Goal: Contribute content: Contribute content

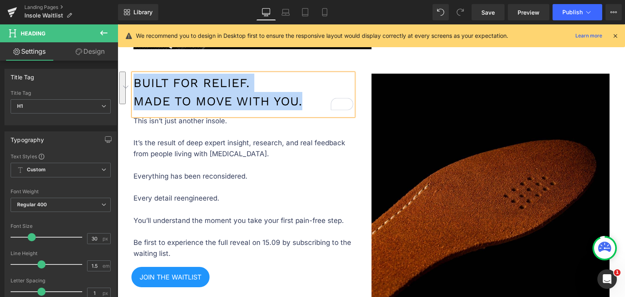
scroll to position [529, 0]
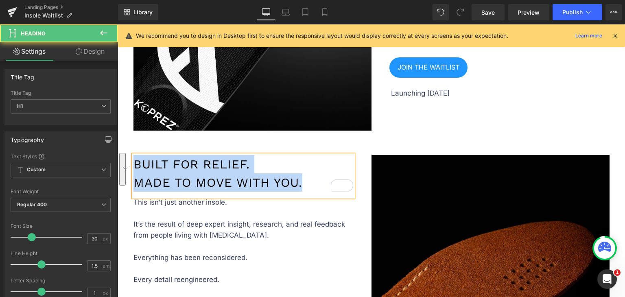
click at [300, 177] on h1 "Built for Relief. Made to Move With You." at bounding box center [244, 173] width 220 height 37
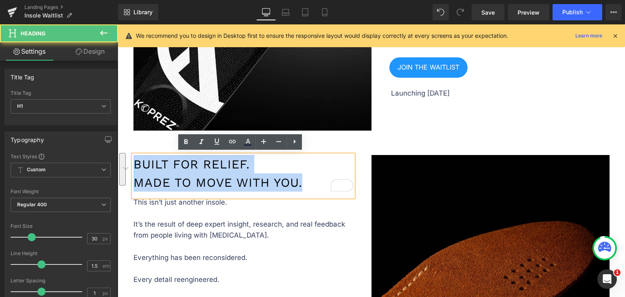
click at [286, 179] on h1 "Built for Relief. Made to Move With You." at bounding box center [244, 173] width 220 height 37
click at [288, 176] on h1 "Built for Relief. Made to Move With You." at bounding box center [244, 173] width 220 height 37
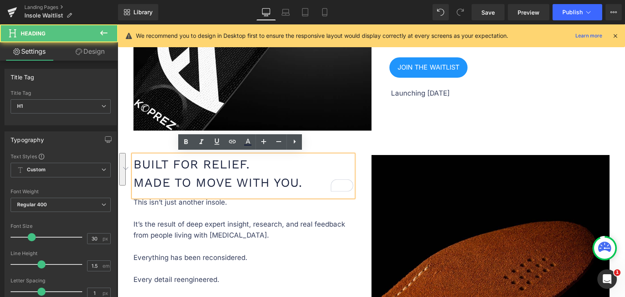
click at [288, 176] on h1 "Built for Relief. Made to Move With You." at bounding box center [244, 173] width 220 height 37
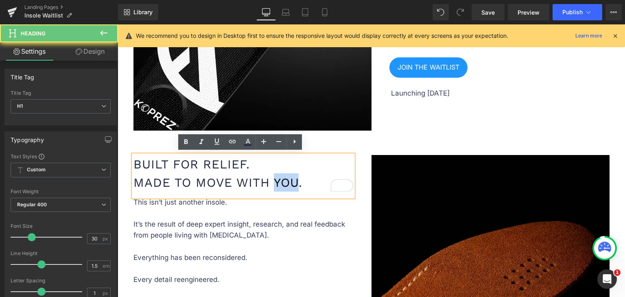
click at [290, 177] on h1 "Built for Relief. Made to Move With You." at bounding box center [244, 173] width 220 height 37
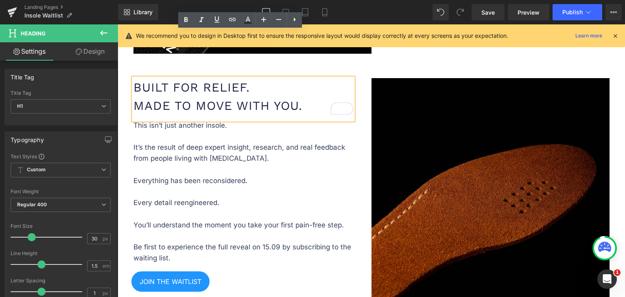
scroll to position [570, 0]
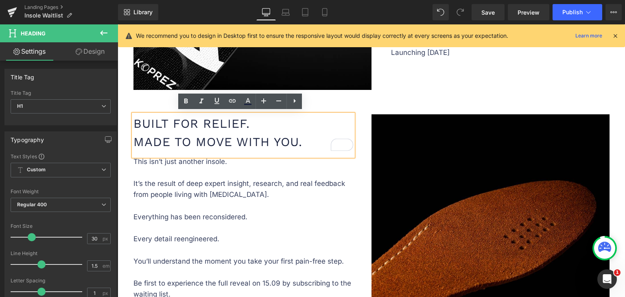
click at [617, 35] on icon at bounding box center [615, 35] width 7 height 7
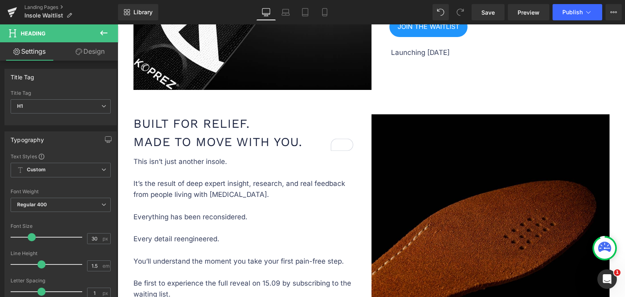
click at [402, 168] on img at bounding box center [491, 233] width 238 height 238
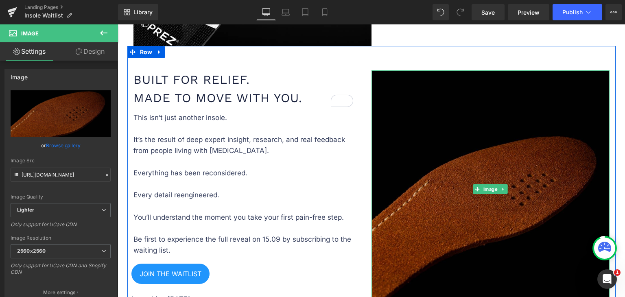
scroll to position [651, 0]
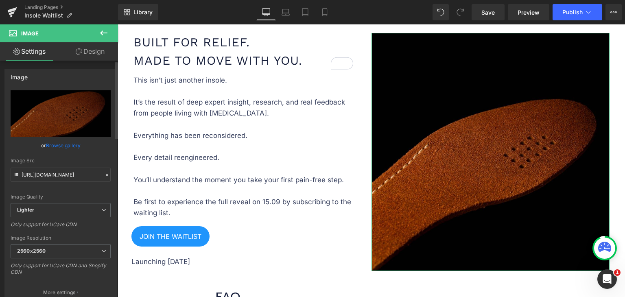
click at [68, 145] on link "Browse gallery" at bounding box center [63, 145] width 35 height 14
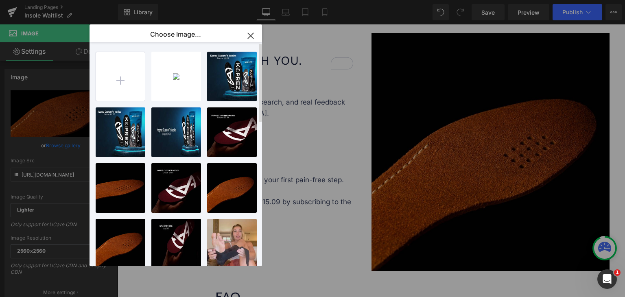
click at [123, 81] on input "file" at bounding box center [120, 76] width 49 height 49
type input "C:\fakepath\SQUARE-BANNER-1.jpg"
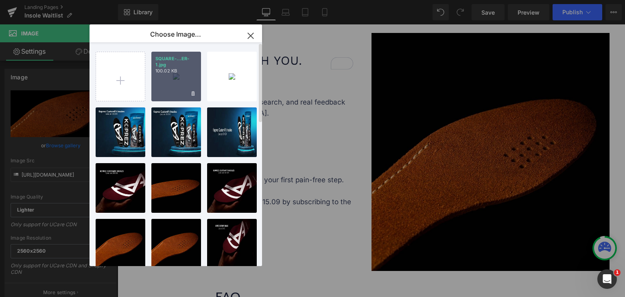
click at [173, 80] on div "SQUARE-...ER-1.jpg 100.02 KB" at bounding box center [176, 77] width 50 height 50
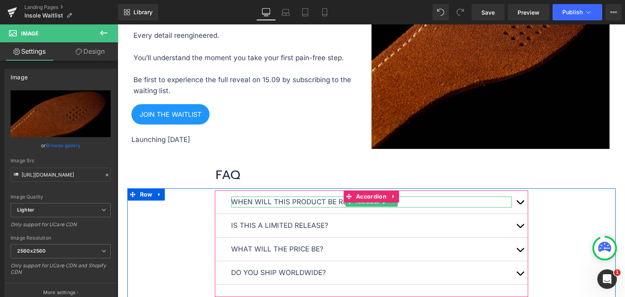
scroll to position [570, 0]
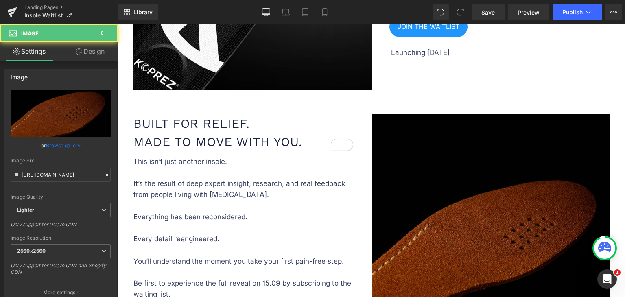
click at [417, 196] on img at bounding box center [491, 233] width 238 height 238
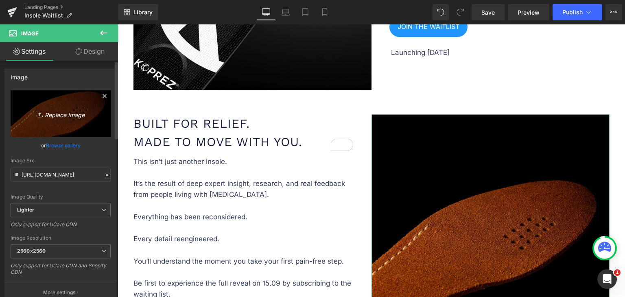
click at [63, 122] on link "Replace Image" at bounding box center [61, 113] width 100 height 47
type input "C:\fakepath\SQUARE-BANNER-1.jpg"
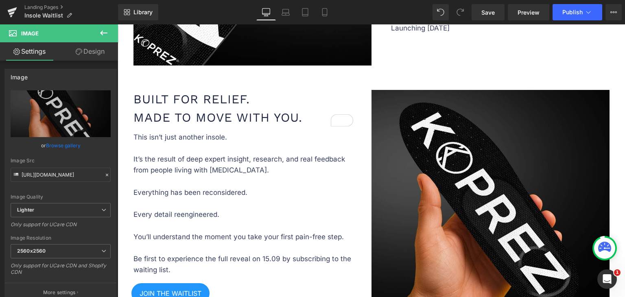
scroll to position [692, 0]
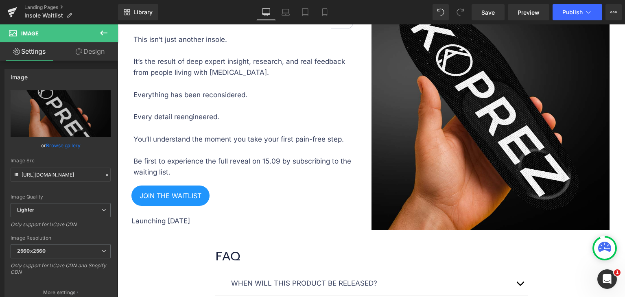
type input "[URL][DOMAIN_NAME]"
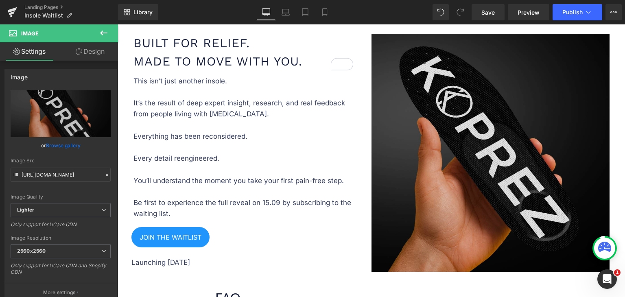
scroll to position [651, 0]
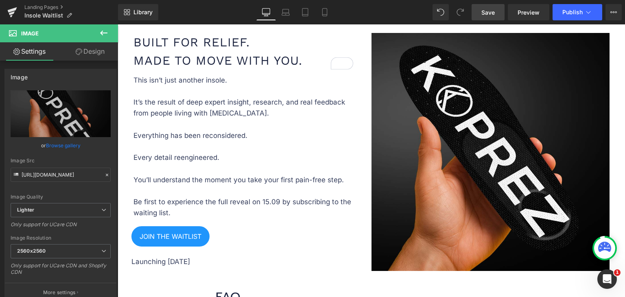
drag, startPoint x: 494, startPoint y: 14, endPoint x: 491, endPoint y: 18, distance: 4.6
click at [494, 14] on span "Save" at bounding box center [488, 12] width 13 height 9
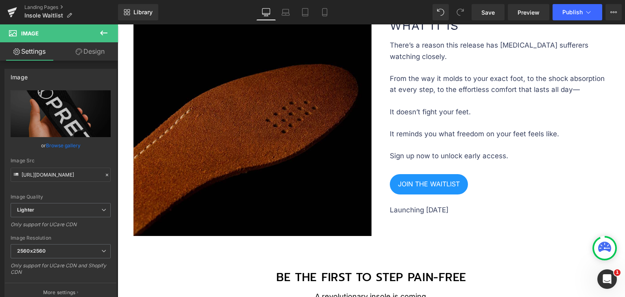
scroll to position [1099, 0]
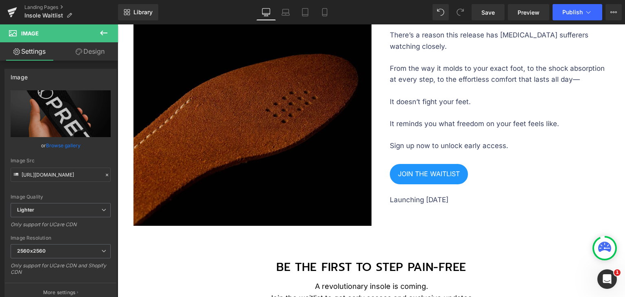
drag, startPoint x: 308, startPoint y: 160, endPoint x: 304, endPoint y: 161, distance: 4.2
click at [308, 160] on img at bounding box center [253, 107] width 238 height 238
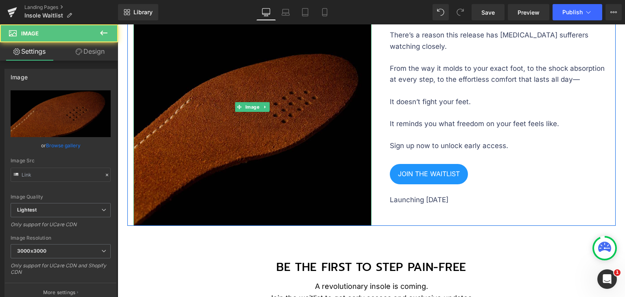
type input "[URL][DOMAIN_NAME]"
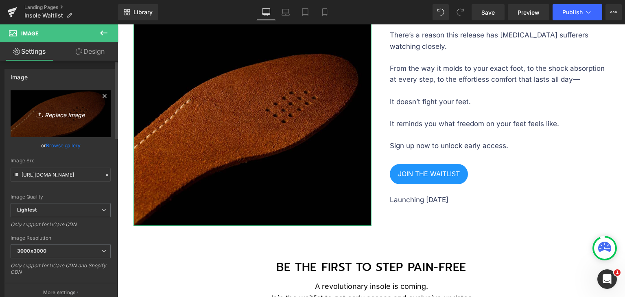
click at [71, 115] on icon "Replace Image" at bounding box center [60, 114] width 65 height 10
type input "C:\fakepath\SQUARE-BANNER-2.jpg"
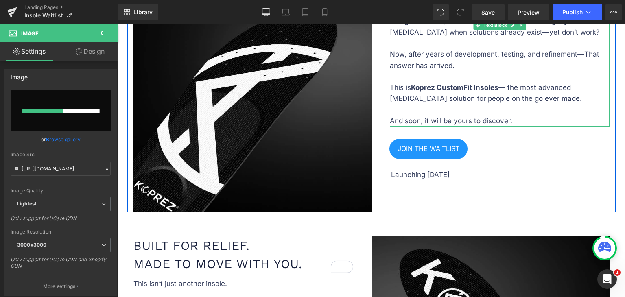
scroll to position [407, 0]
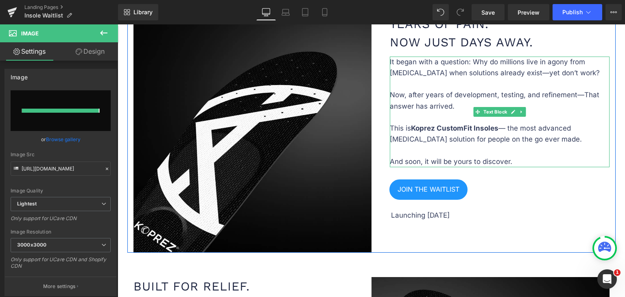
type input "[URL][DOMAIN_NAME]"
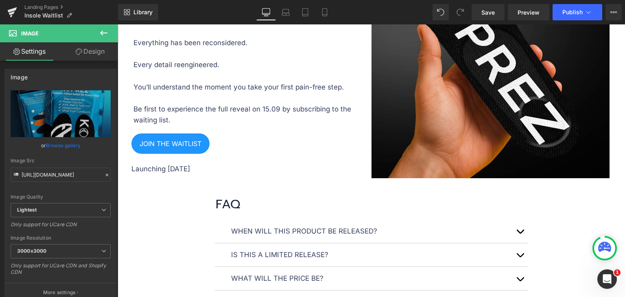
scroll to position [733, 0]
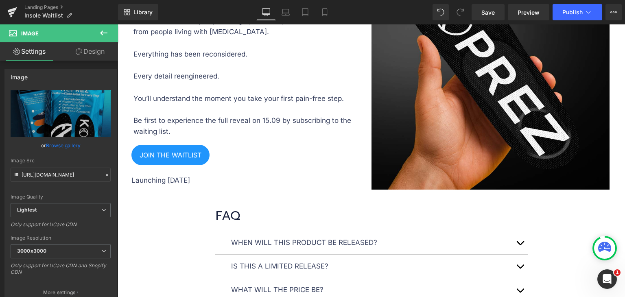
click at [488, 0] on div "Library Desktop Desktop Laptop Tablet Mobile Save Preview Publish Scheduled Vie…" at bounding box center [371, 12] width 507 height 24
click at [488, 11] on span "Save" at bounding box center [488, 12] width 13 height 9
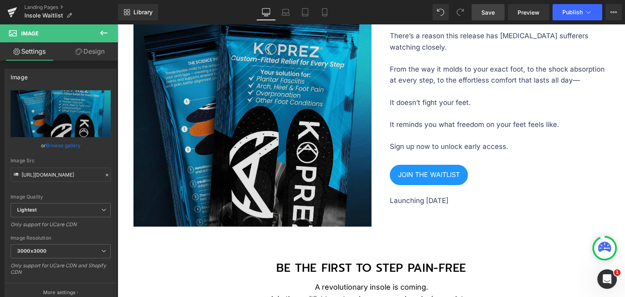
scroll to position [1018, 0]
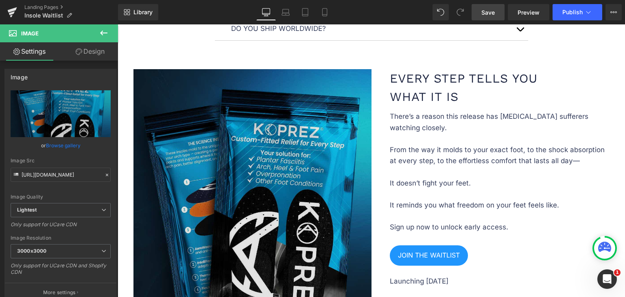
click at [243, 157] on img at bounding box center [253, 188] width 238 height 238
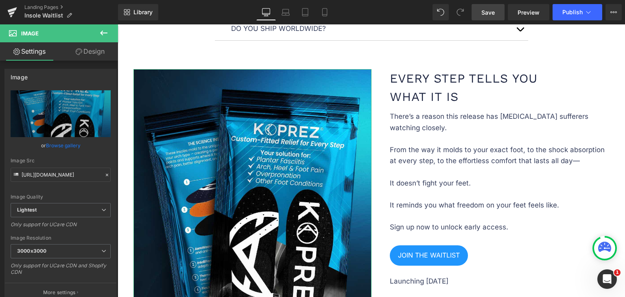
click at [70, 144] on link "Browse gallery" at bounding box center [63, 145] width 35 height 14
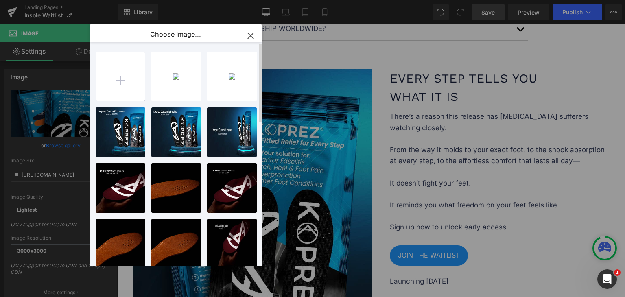
click at [122, 78] on input "file" at bounding box center [120, 76] width 49 height 49
type input "C:\fakepath\SQUARE-BANNER-2.jpg"
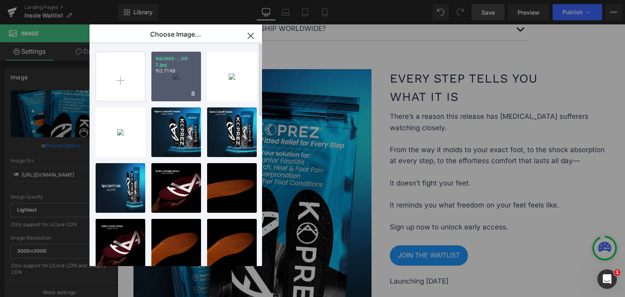
click at [188, 87] on div "SQUARE-...ER-2.jpg 152.71 KB" at bounding box center [176, 77] width 50 height 50
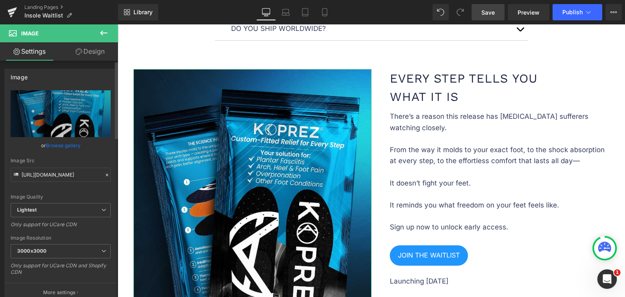
click at [67, 147] on link "Browse gallery" at bounding box center [63, 145] width 35 height 14
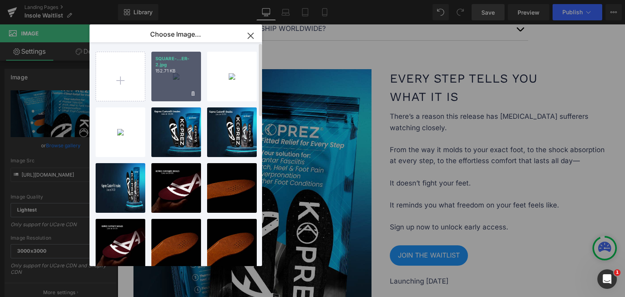
click at [165, 79] on div "SQUARE-...ER-2.jpg 152.71 KB" at bounding box center [176, 77] width 50 height 50
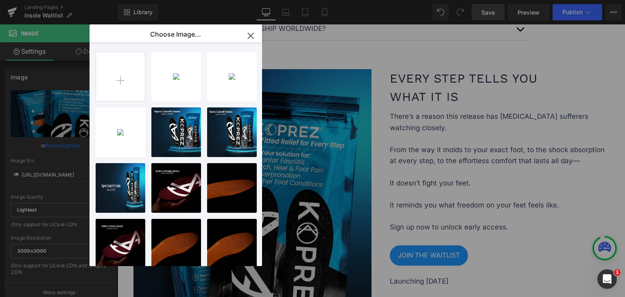
click at [165, 79] on img at bounding box center [253, 188] width 238 height 238
type input "[URL][DOMAIN_NAME]"
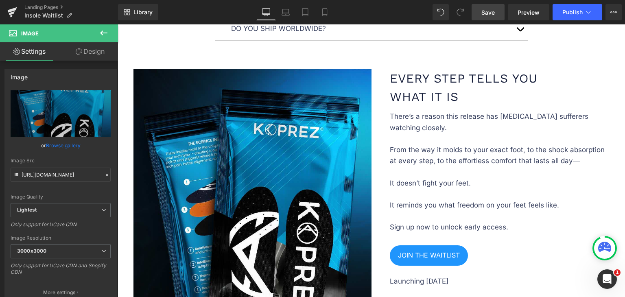
click at [492, 12] on span "Save" at bounding box center [488, 12] width 13 height 9
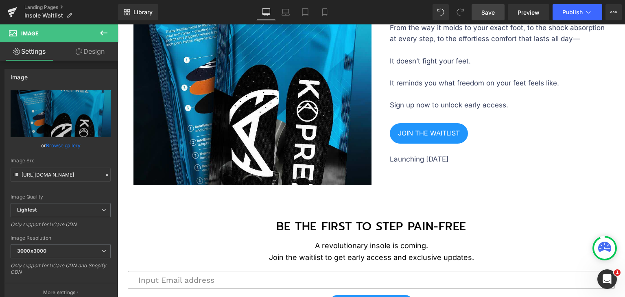
scroll to position [1075, 0]
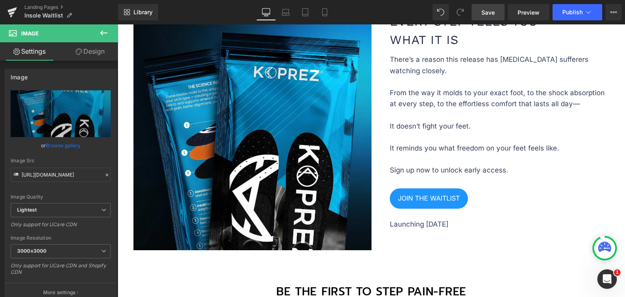
drag, startPoint x: 496, startPoint y: 128, endPoint x: 505, endPoint y: 119, distance: 12.7
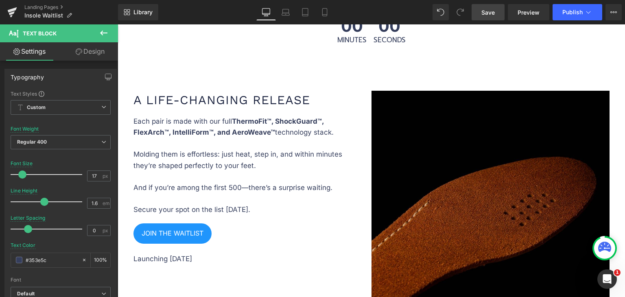
scroll to position [1436, 0]
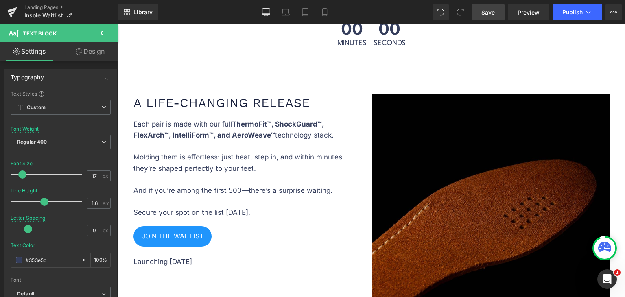
click at [490, 142] on img at bounding box center [491, 213] width 238 height 238
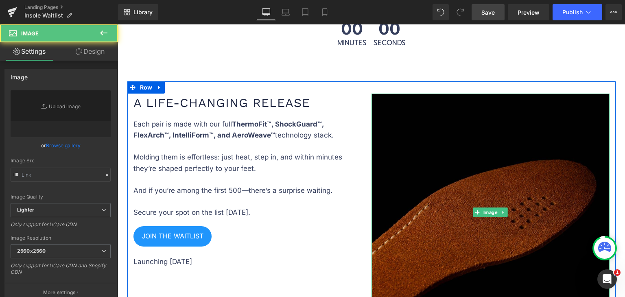
type input "[URL][DOMAIN_NAME]"
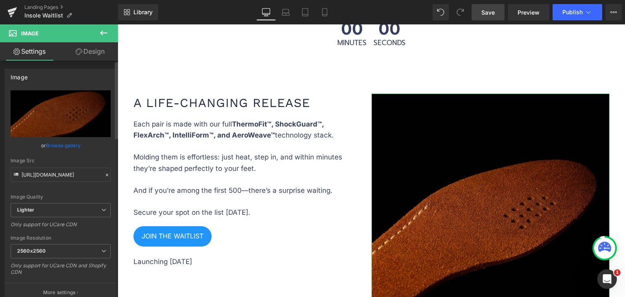
click at [68, 142] on link "Browse gallery" at bounding box center [63, 145] width 35 height 14
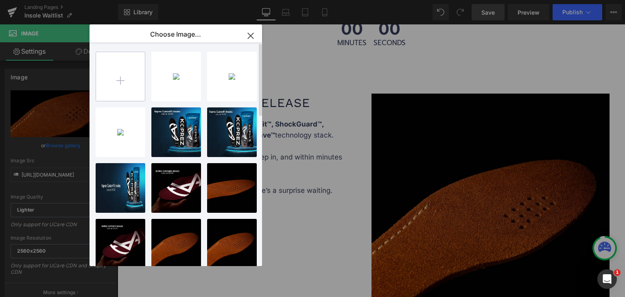
click at [124, 74] on input "file" at bounding box center [120, 76] width 49 height 49
type input "C:\fakepath\SQUARE-BANNER-2.2.jpg"
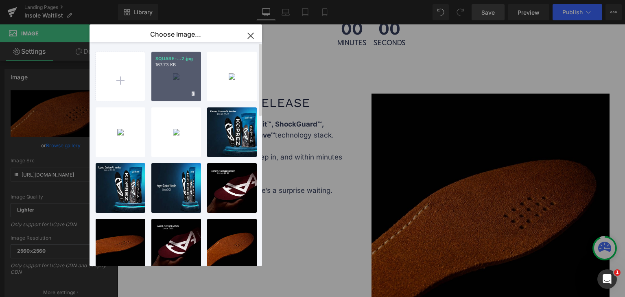
click at [162, 87] on div "SQUARE-...2.jpg 167.73 KB" at bounding box center [176, 77] width 50 height 50
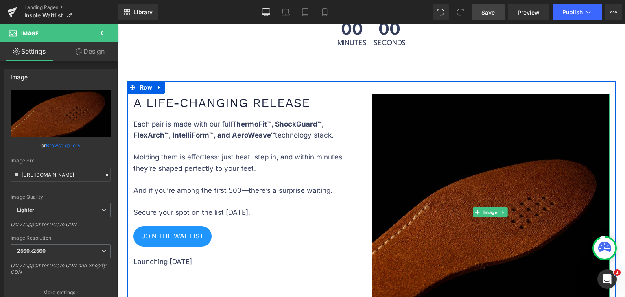
click at [420, 135] on img at bounding box center [491, 213] width 238 height 238
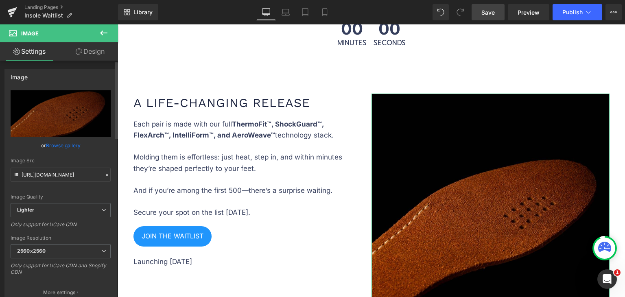
click at [66, 146] on link "Browse gallery" at bounding box center [63, 145] width 35 height 14
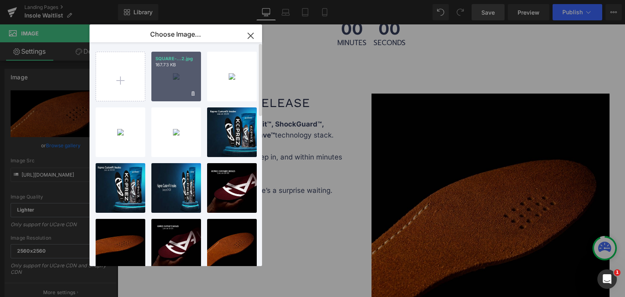
click at [179, 86] on div "SQUARE-...2.jpg 167.73 KB" at bounding box center [176, 77] width 50 height 50
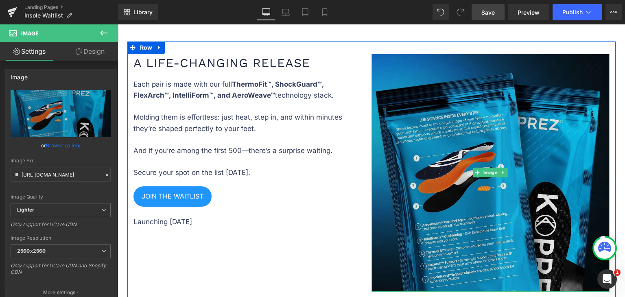
type input "[URL][DOMAIN_NAME]"
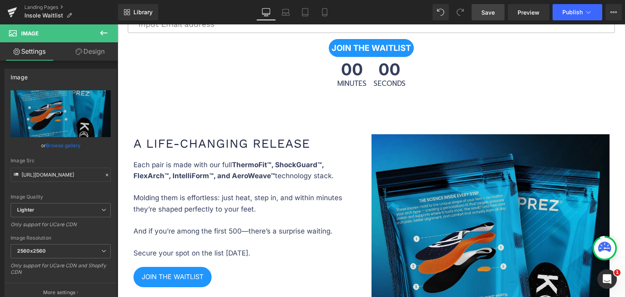
scroll to position [1518, 0]
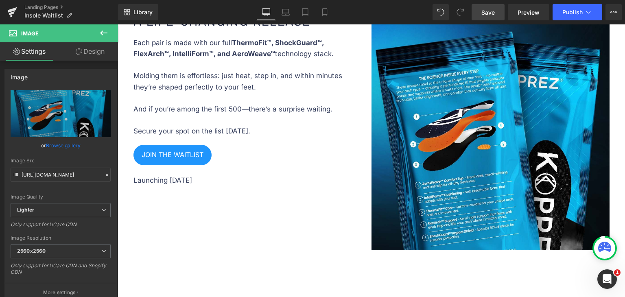
click at [482, 11] on span "Save" at bounding box center [488, 12] width 13 height 9
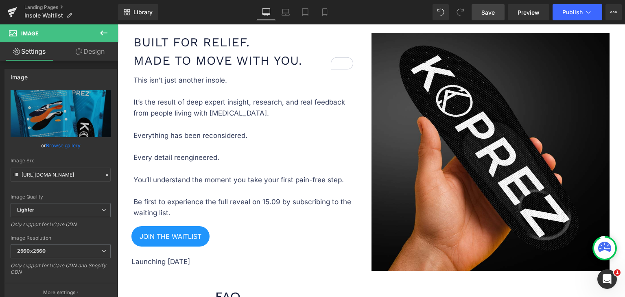
scroll to position [529, 0]
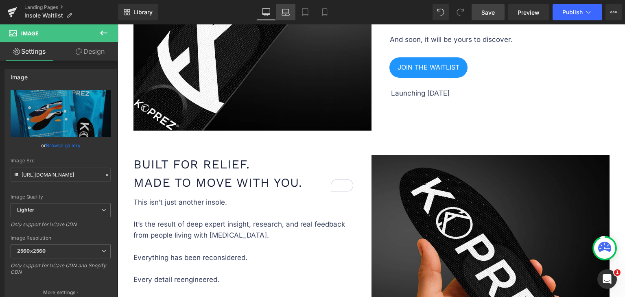
click at [286, 15] on icon at bounding box center [286, 12] width 8 height 8
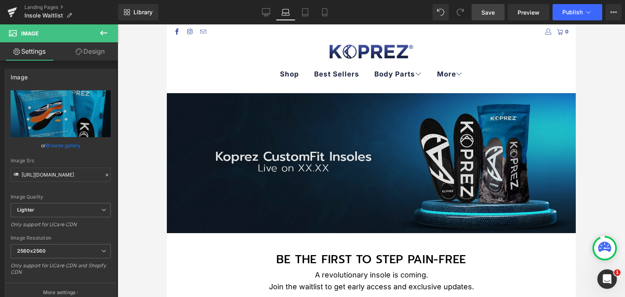
scroll to position [0, 0]
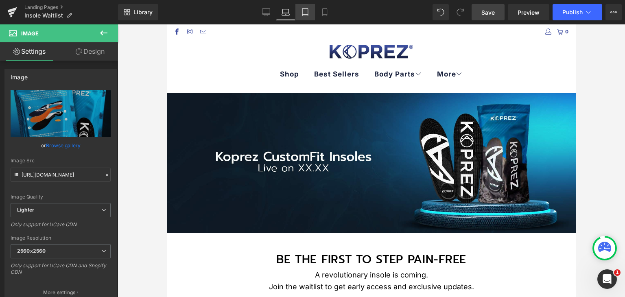
click at [310, 15] on link "Tablet" at bounding box center [306, 12] width 20 height 16
type input "auto"
type input "660"
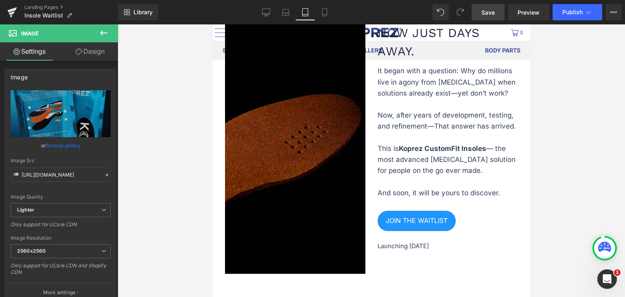
scroll to position [488, 0]
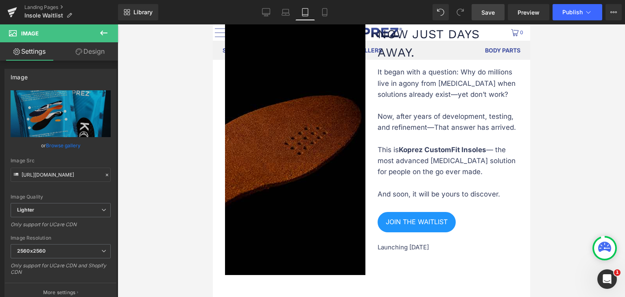
click at [315, 151] on img at bounding box center [295, 141] width 140 height 269
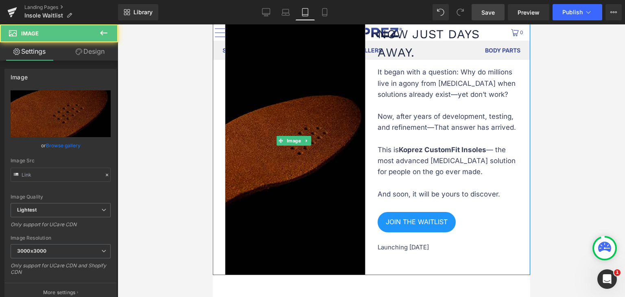
type input "[URL][DOMAIN_NAME]"
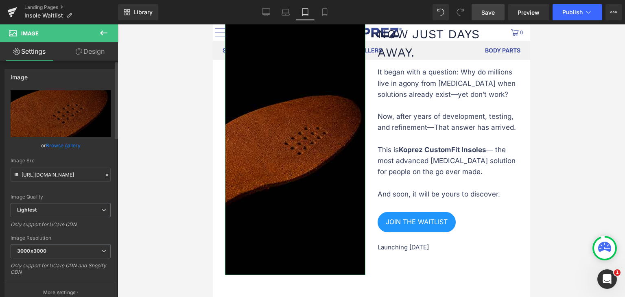
click at [70, 143] on link "Browse gallery" at bounding box center [63, 145] width 35 height 14
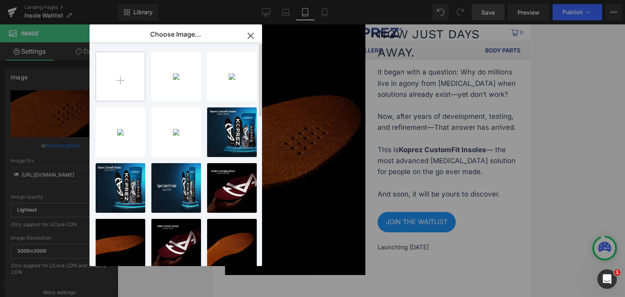
click at [107, 77] on input "file" at bounding box center [120, 76] width 49 height 49
type input "C:\fakepath\358x660_TABLET-banner.jpg"
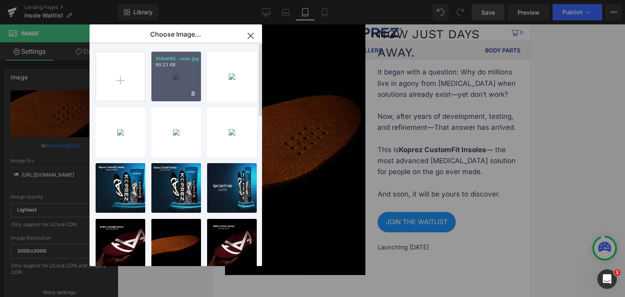
click at [177, 83] on div "358x660...nner.jpg 99.23 KB" at bounding box center [176, 77] width 50 height 50
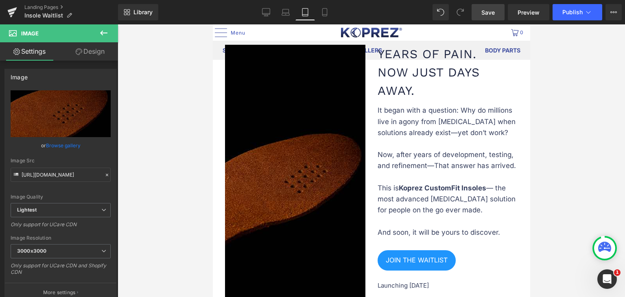
scroll to position [448, 0]
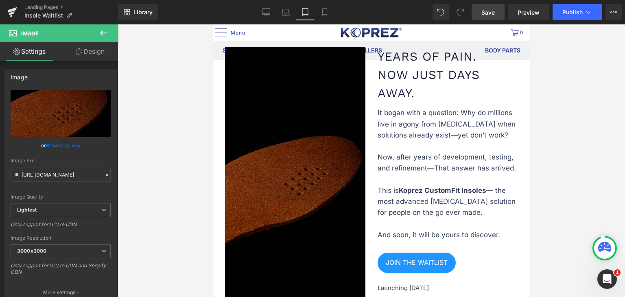
click at [311, 140] on img at bounding box center [295, 181] width 140 height 269
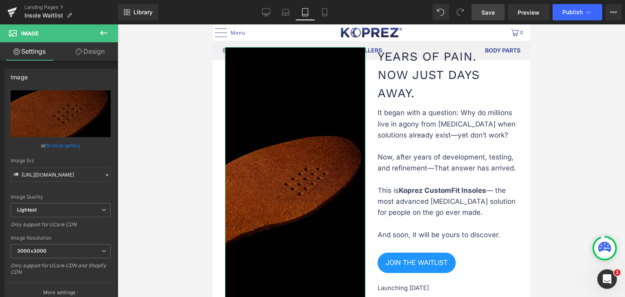
click at [69, 145] on link "Browse gallery" at bounding box center [63, 145] width 35 height 14
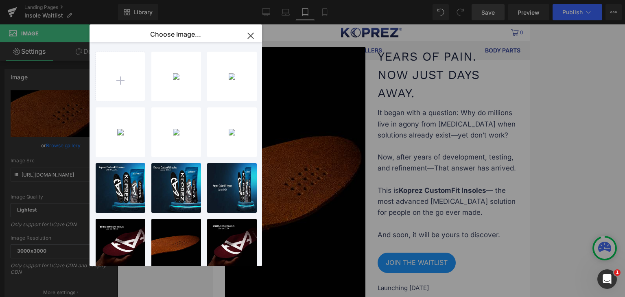
click at [0, 0] on div "358x660...nner.jpg 99.23 KB" at bounding box center [0, 0] width 0 height 0
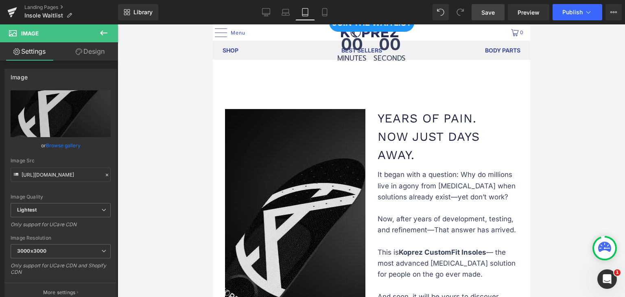
scroll to position [488, 0]
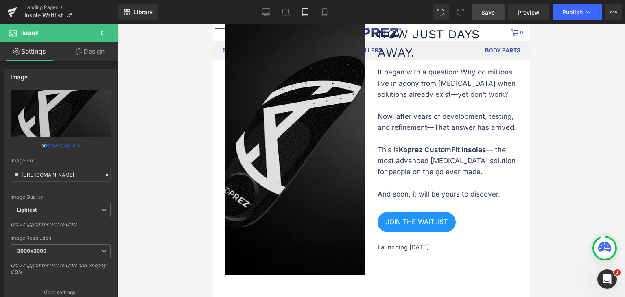
click at [312, 179] on img at bounding box center [295, 141] width 140 height 269
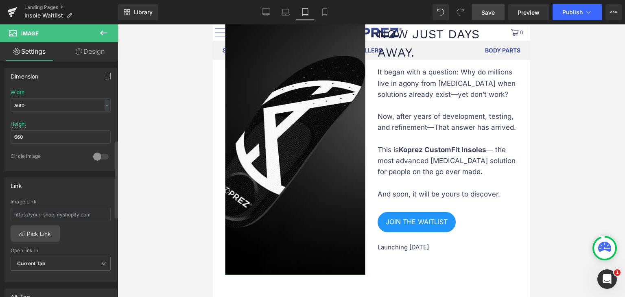
scroll to position [118, 0]
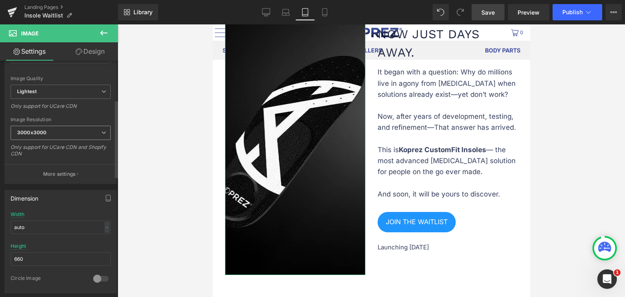
click at [78, 137] on span "3000x3000" at bounding box center [61, 133] width 100 height 14
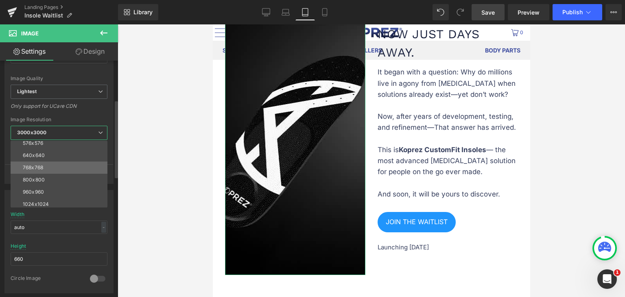
scroll to position [35, 0]
click at [74, 90] on span "Lightest" at bounding box center [59, 92] width 97 height 14
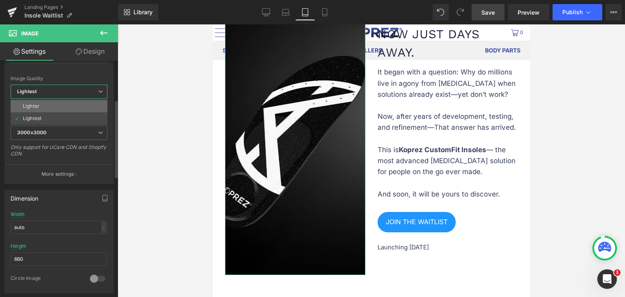
click at [65, 106] on li "Lighter" at bounding box center [59, 106] width 97 height 12
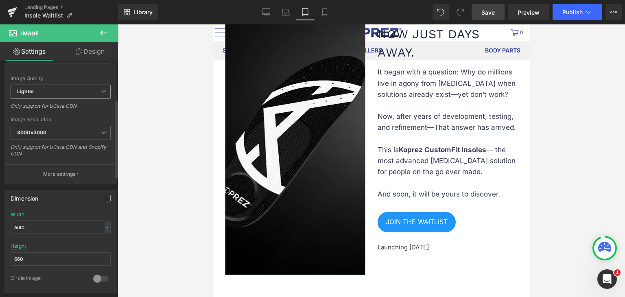
click at [64, 92] on span "Lighter" at bounding box center [61, 92] width 100 height 14
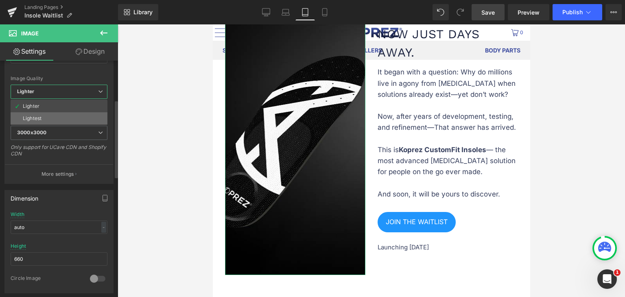
click at [67, 115] on li "Lightest" at bounding box center [59, 118] width 97 height 12
type input "[URL][DOMAIN_NAME]"
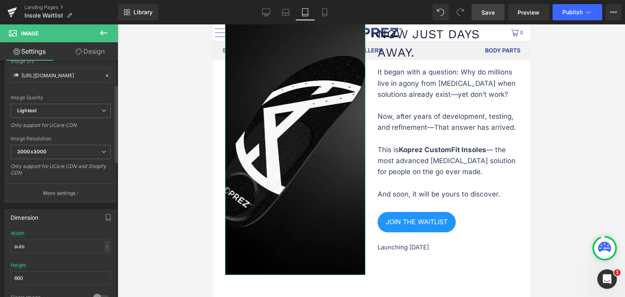
scroll to position [37, 0]
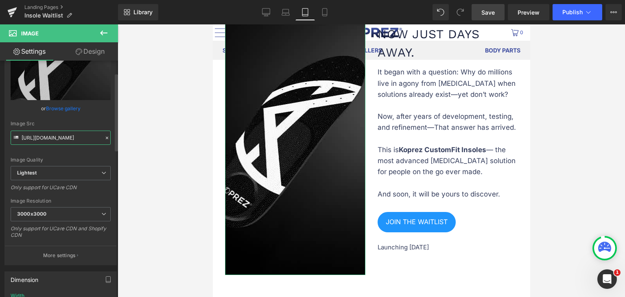
click at [70, 138] on input "[URL][DOMAIN_NAME]" at bounding box center [61, 138] width 100 height 14
drag, startPoint x: 76, startPoint y: 138, endPoint x: 104, endPoint y: 139, distance: 28.5
click at [104, 139] on div "Image Src [URL][DOMAIN_NAME]" at bounding box center [61, 133] width 100 height 24
click at [73, 141] on input "[URL][DOMAIN_NAME]" at bounding box center [61, 138] width 100 height 14
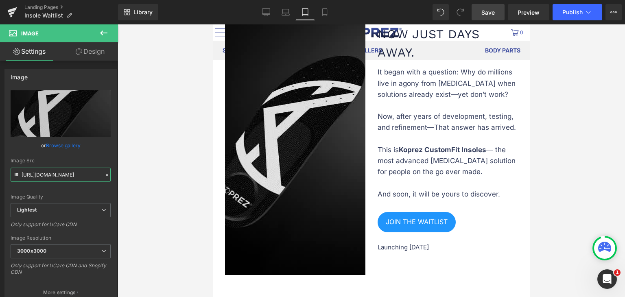
scroll to position [366, 0]
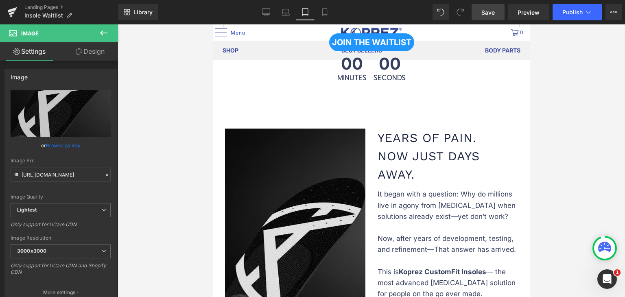
click at [341, 175] on img at bounding box center [295, 263] width 140 height 269
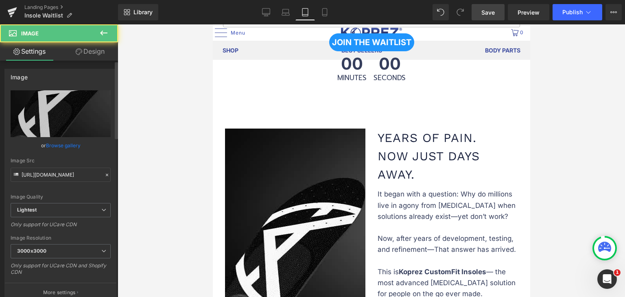
click at [70, 145] on link "Browse gallery" at bounding box center [63, 145] width 35 height 14
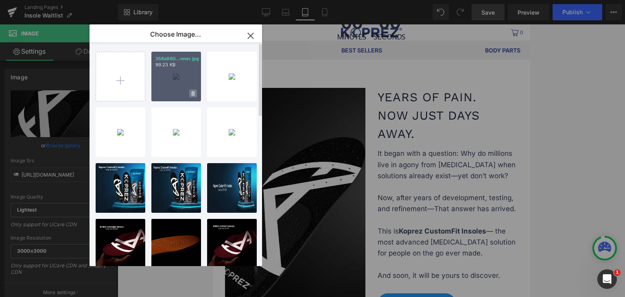
click at [193, 93] on icon at bounding box center [193, 93] width 3 height 5
click at [165, 92] on span "Yes" at bounding box center [165, 93] width 20 height 9
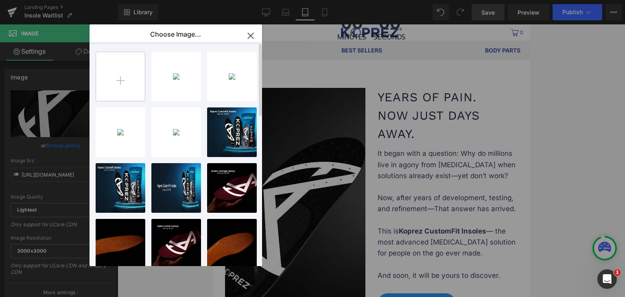
click at [125, 81] on input "file" at bounding box center [120, 76] width 49 height 49
type input "C:\fakepath\358x660_TABLET banner 2.jpg"
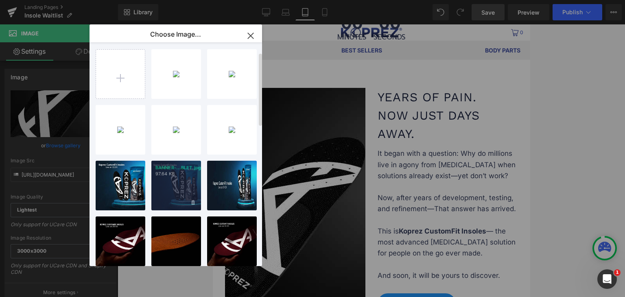
scroll to position [0, 0]
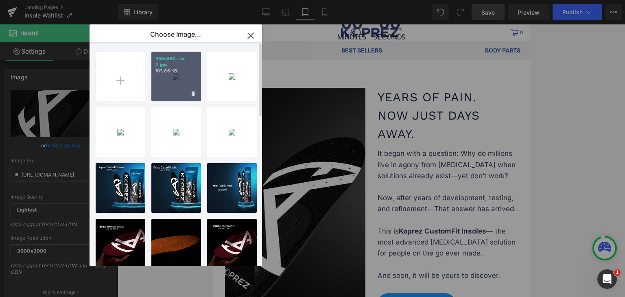
click at [173, 90] on div "358x660...er 2.jpg 103.86 KB" at bounding box center [176, 77] width 50 height 50
click at [173, 90] on div at bounding box center [372, 160] width 508 height 273
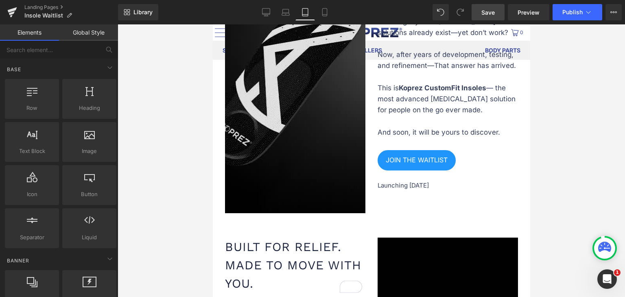
scroll to position [488, 0]
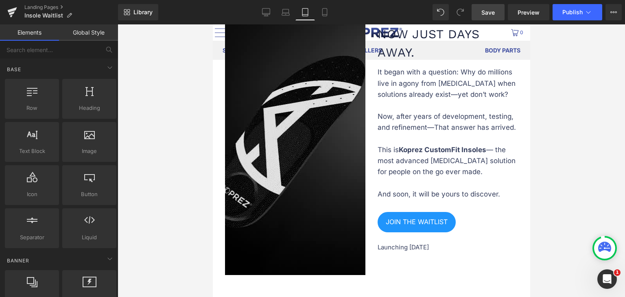
click at [296, 166] on img at bounding box center [295, 141] width 140 height 269
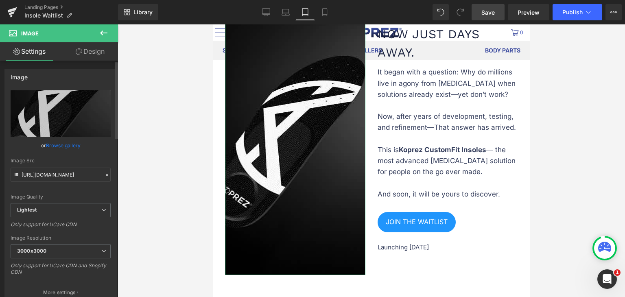
click at [68, 145] on link "Browse gallery" at bounding box center [63, 145] width 35 height 14
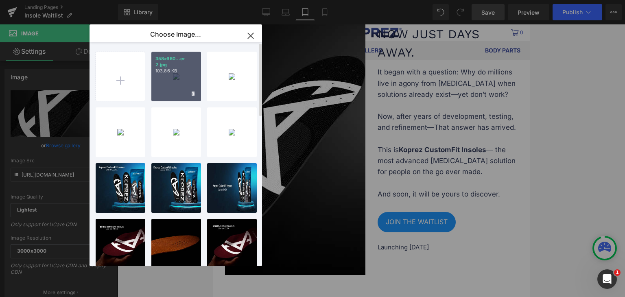
click at [173, 84] on div "358x660...er 2.jpg 103.86 KB" at bounding box center [176, 77] width 50 height 50
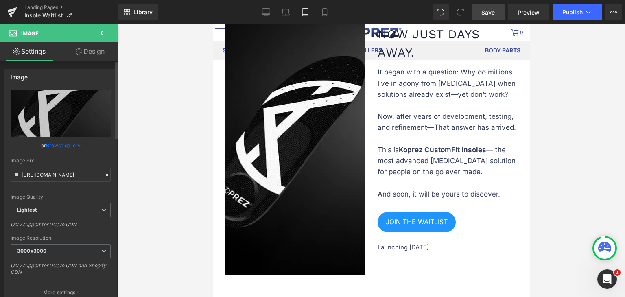
click at [64, 146] on link "Browse gallery" at bounding box center [63, 145] width 35 height 14
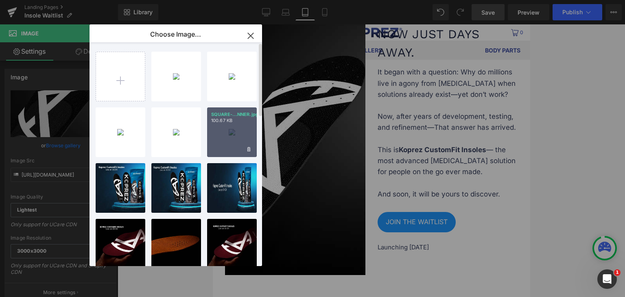
click at [221, 136] on div "SQUARE-...NNER.jpg 100.67 KB" at bounding box center [232, 132] width 50 height 50
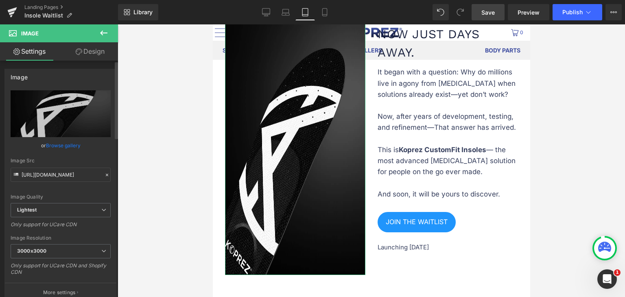
click at [67, 147] on link "Browse gallery" at bounding box center [63, 145] width 35 height 14
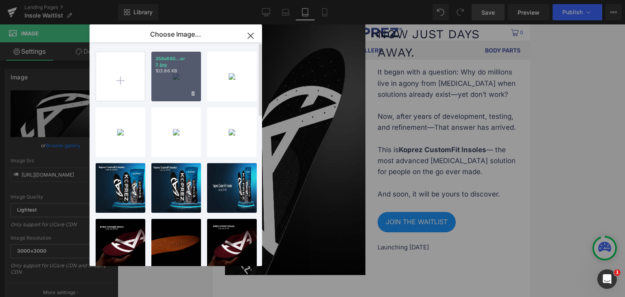
click at [161, 85] on div "358x660...er 2.jpg 103.86 KB" at bounding box center [176, 77] width 50 height 50
type input "[URL][DOMAIN_NAME]"
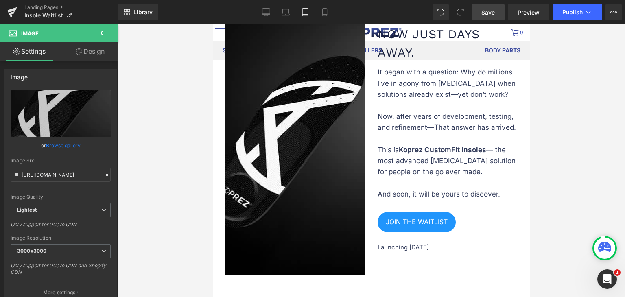
drag, startPoint x: 488, startPoint y: 11, endPoint x: 490, endPoint y: 18, distance: 7.0
click at [489, 20] on div "Library Tablet Desktop Laptop Tablet Mobile Save Preview Publish Scheduled View…" at bounding box center [371, 12] width 507 height 24
click at [490, 18] on link "Save" at bounding box center [488, 12] width 33 height 16
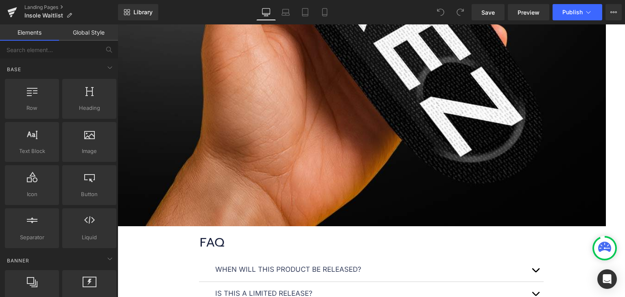
scroll to position [1628, 0]
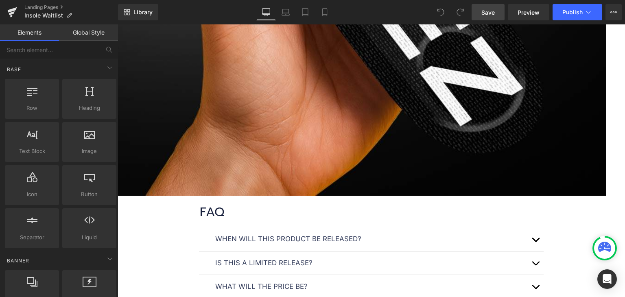
click at [488, 13] on span "Save" at bounding box center [488, 12] width 13 height 9
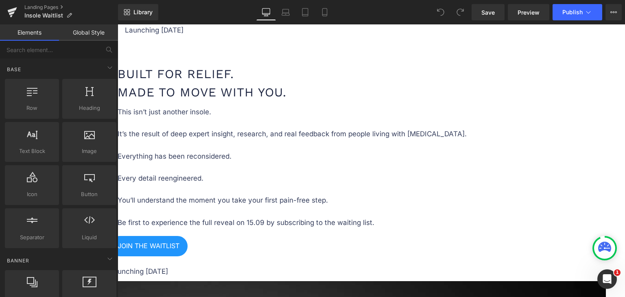
scroll to position [948, 0]
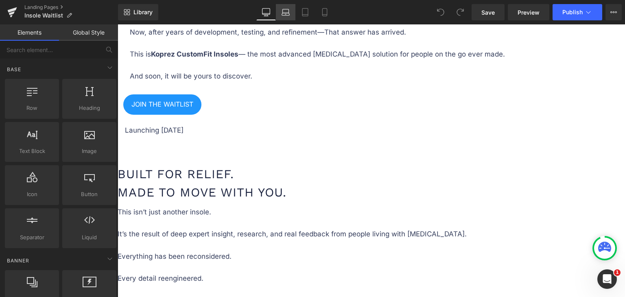
click at [293, 10] on link "Laptop" at bounding box center [286, 12] width 20 height 16
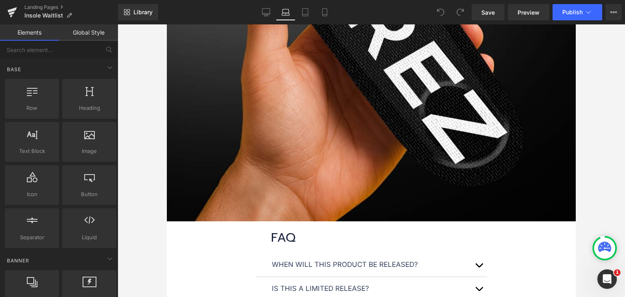
scroll to position [1309, 0]
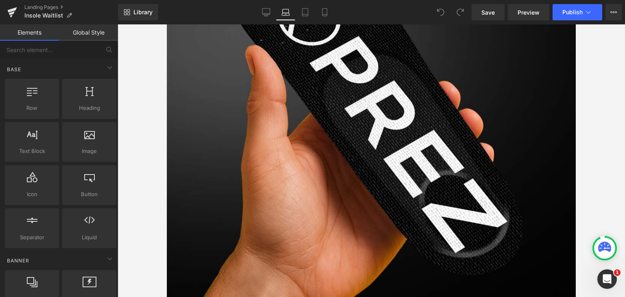
click at [295, 13] on link "Laptop" at bounding box center [286, 12] width 20 height 16
click at [306, 13] on icon at bounding box center [305, 12] width 8 height 8
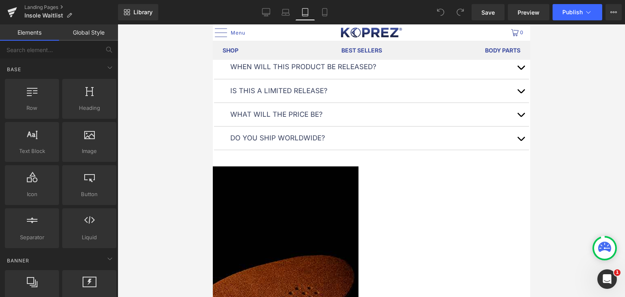
scroll to position [1457, 0]
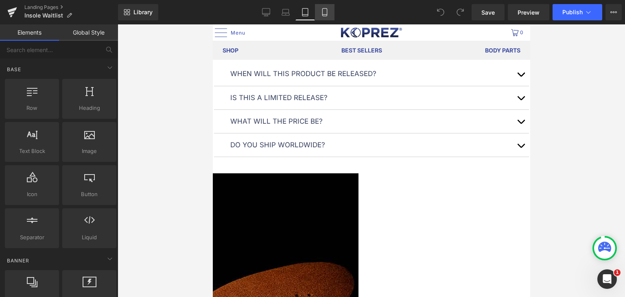
click at [327, 12] on icon at bounding box center [325, 12] width 8 height 8
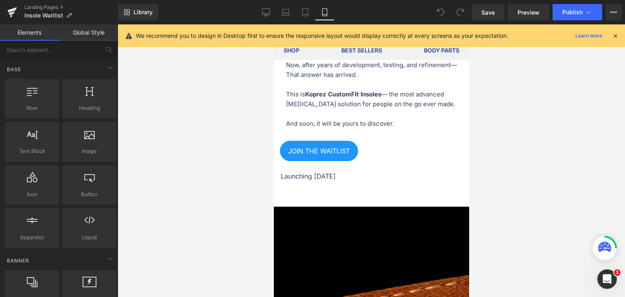
scroll to position [773, 0]
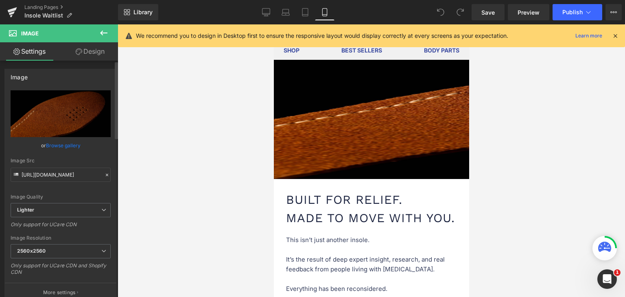
click at [66, 146] on link "Browse gallery" at bounding box center [63, 145] width 35 height 14
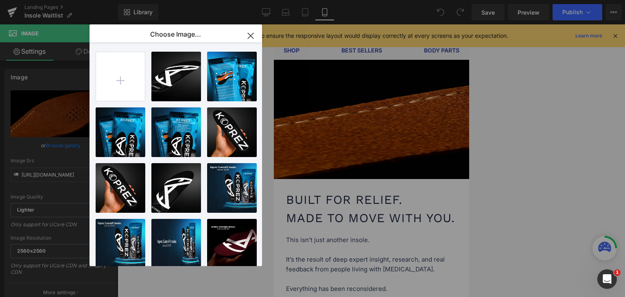
click at [0, 0] on div "SQUARE-...ER-1.jpg 100.02 KB" at bounding box center [0, 0] width 0 height 0
type input "[URL][DOMAIN_NAME]"
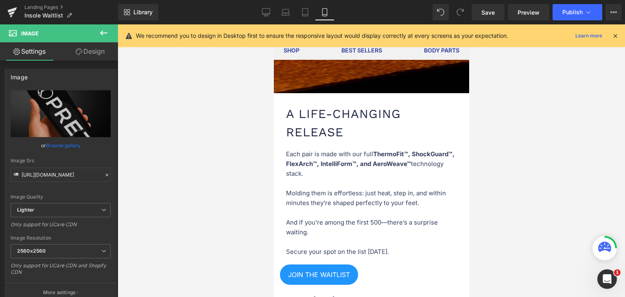
scroll to position [2035, 0]
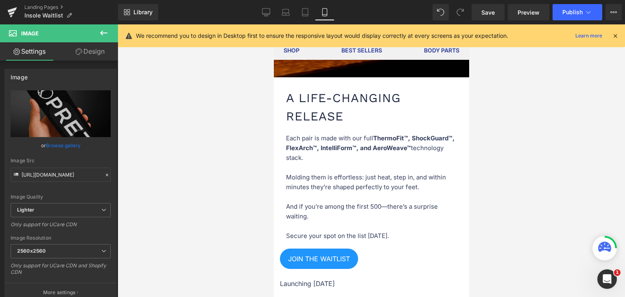
click at [348, 125] on h1 "A Life-Changing Release" at bounding box center [371, 107] width 171 height 37
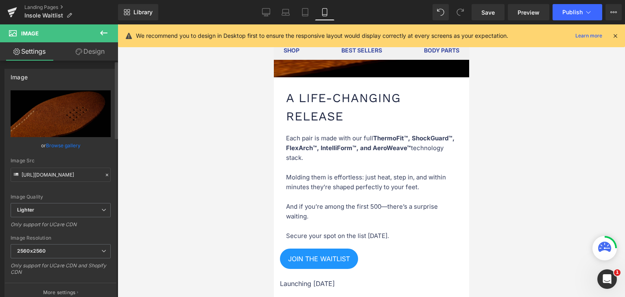
click at [65, 145] on link "Browse gallery" at bounding box center [63, 145] width 35 height 14
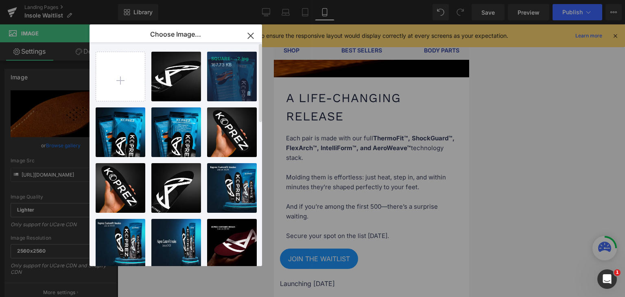
click at [227, 87] on div "SQUARE-...2.jpg 167.73 KB" at bounding box center [232, 77] width 50 height 50
type input "[URL][DOMAIN_NAME]"
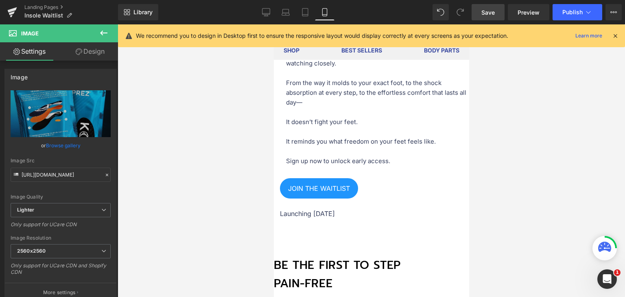
click at [492, 13] on span "Save" at bounding box center [488, 12] width 13 height 9
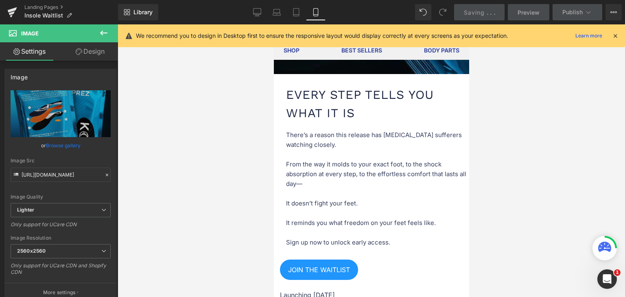
scroll to position [1302, 0]
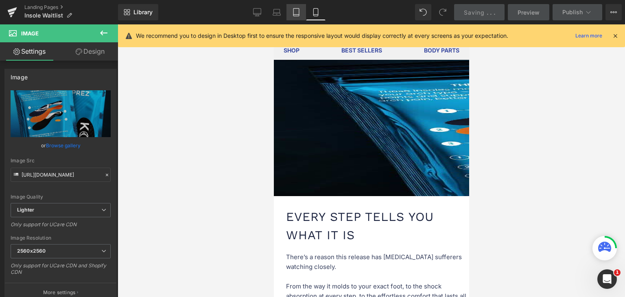
click at [296, 12] on icon at bounding box center [296, 12] width 8 height 8
type input "auto"
type input "660"
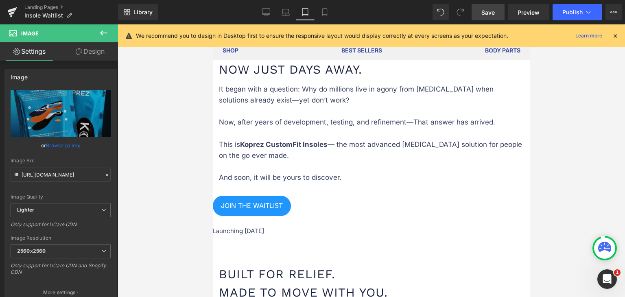
scroll to position [733, 0]
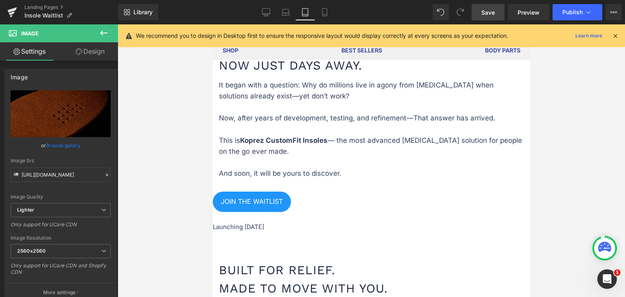
click at [63, 143] on link "Browse gallery" at bounding box center [63, 145] width 35 height 14
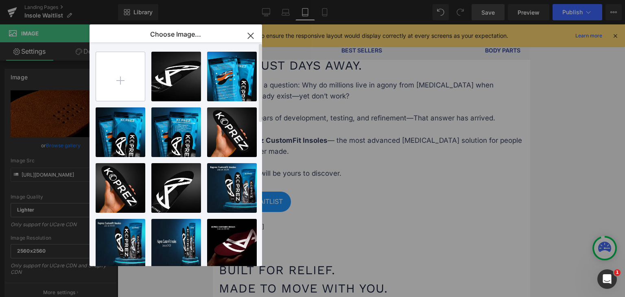
click at [105, 82] on input "file" at bounding box center [120, 76] width 49 height 49
type input "C:\fakepath\358x660_TABLET 1.1.jpg"
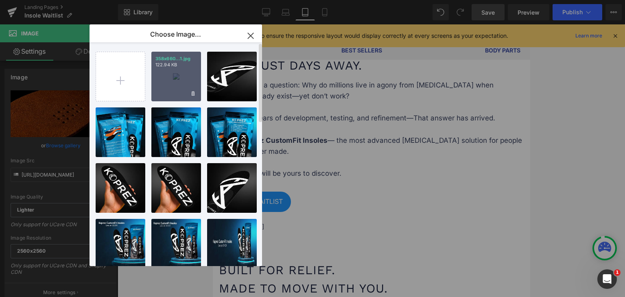
click at [185, 76] on div "358x660...1.jpg 122.94 KB" at bounding box center [176, 77] width 50 height 50
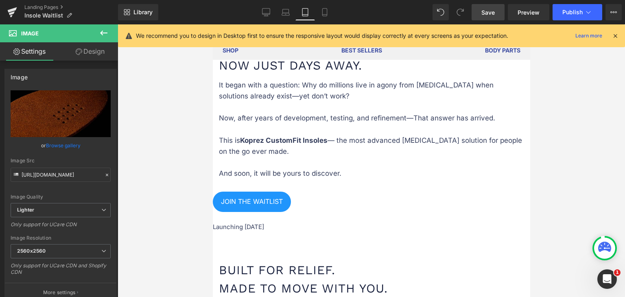
click at [185, 76] on div at bounding box center [372, 160] width 508 height 273
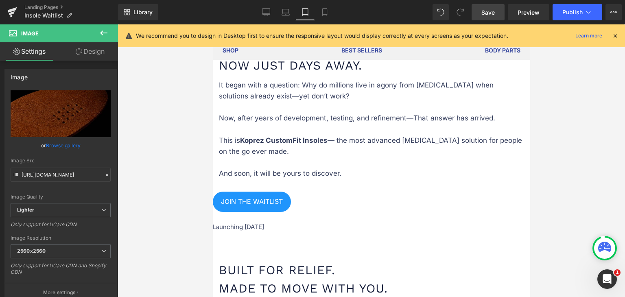
click at [65, 144] on link "Browse gallery" at bounding box center [63, 145] width 35 height 14
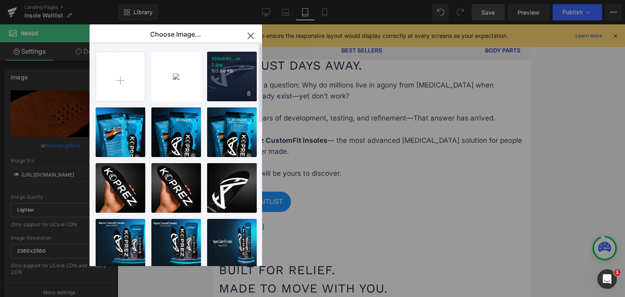
click at [218, 77] on div "358x660...er 2.jpg 103.86 KB" at bounding box center [232, 77] width 50 height 50
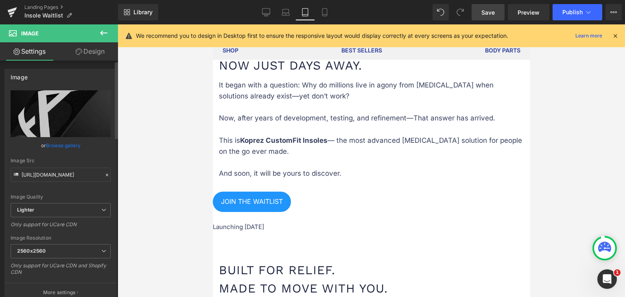
click at [66, 144] on link "Browse gallery" at bounding box center [63, 145] width 35 height 14
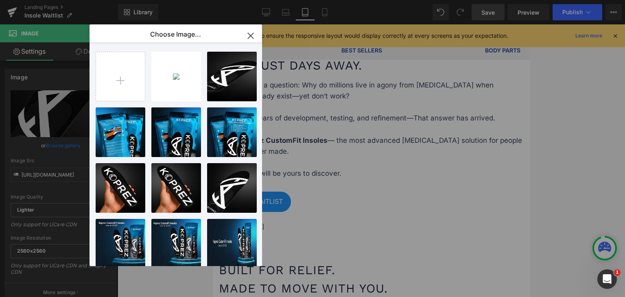
click at [0, 0] on div "358x660...1.jpg 122.94 KB" at bounding box center [0, 0] width 0 height 0
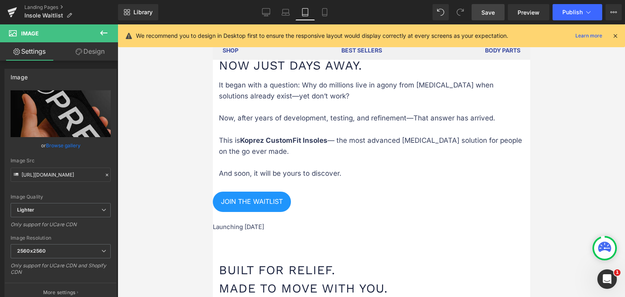
type input "https://ucarecdn.com/882eb1c8-1dd2-4aac-a2cd-869a06c52579/-/format/auto/-/previ…"
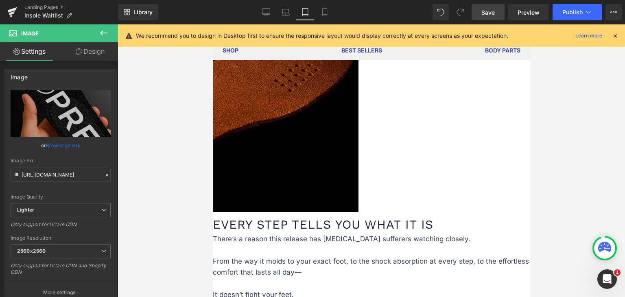
scroll to position [1710, 0]
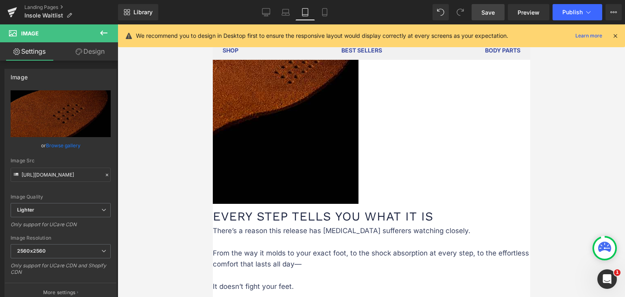
click at [75, 146] on link "Browse gallery" at bounding box center [63, 145] width 35 height 14
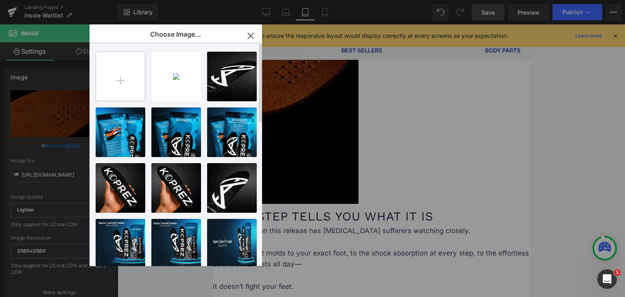
click at [114, 81] on input "file" at bounding box center [120, 76] width 49 height 49
type input "C:\fakepath\358x660_TABLET 2.2.jpg"
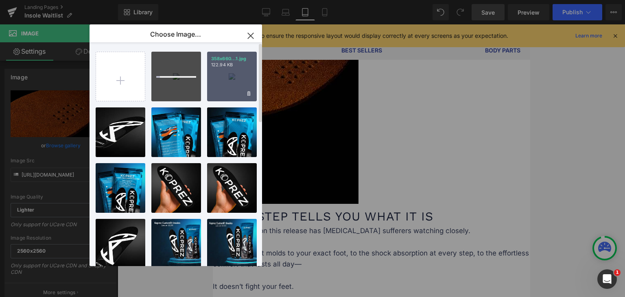
click at [225, 74] on div "358x660...1.jpg 122.94 KB" at bounding box center [232, 77] width 50 height 50
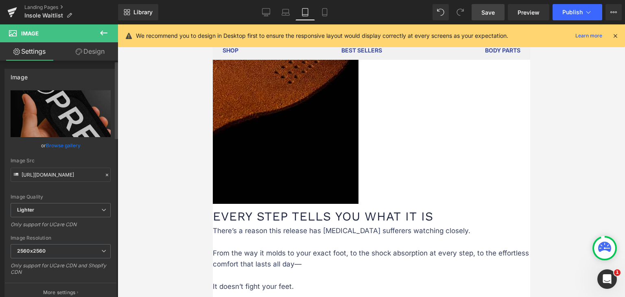
click at [78, 144] on link "Browse gallery" at bounding box center [63, 145] width 35 height 14
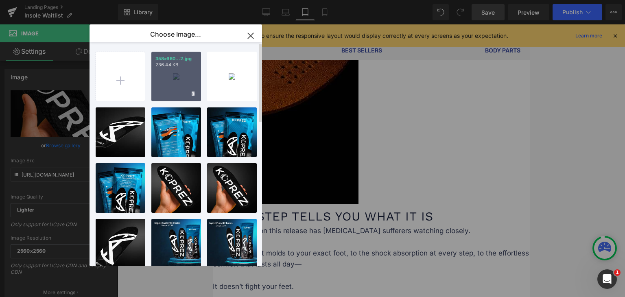
click at [189, 77] on div "358x660...2.jpg 236.44 KB" at bounding box center [176, 77] width 50 height 50
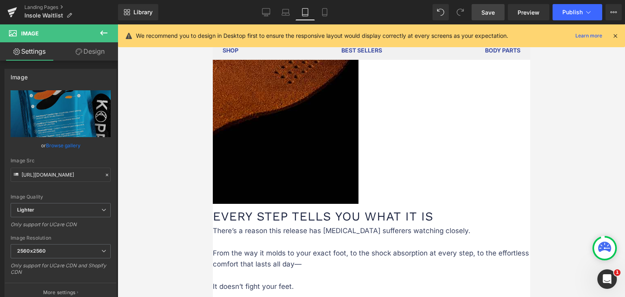
type input "https://ucarecdn.com/5ed77edb-6fb3-4ad8-a4bd-93d658f756e6/-/format/auto/-/previ…"
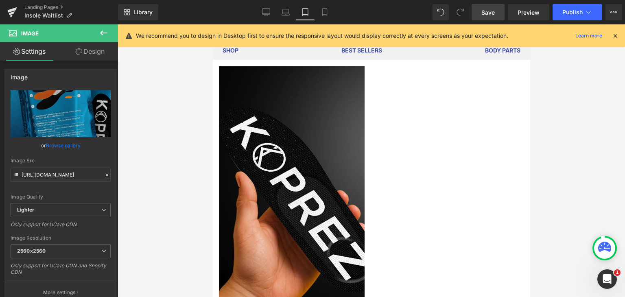
scroll to position [1140, 0]
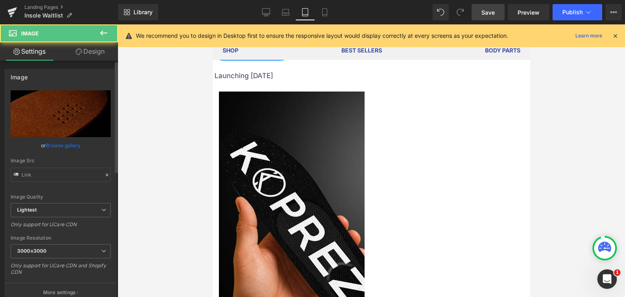
type input "https://ucarecdn.com/f6d241c6-69f8-43e8-b705-22fc9d554bb6/-/format/auto/-/previ…"
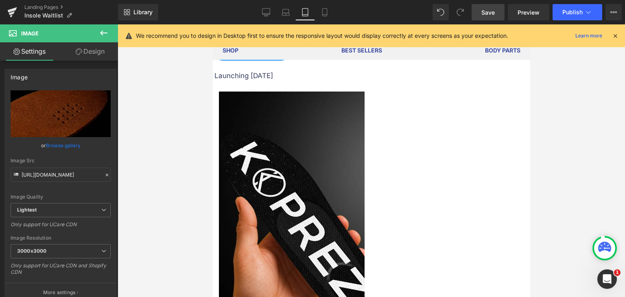
click at [65, 144] on link "Browse gallery" at bounding box center [63, 145] width 35 height 14
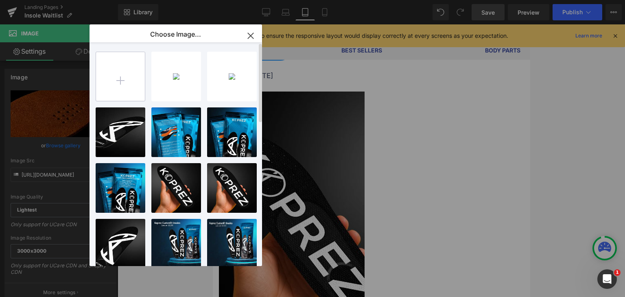
click at [132, 87] on input "file" at bounding box center [120, 76] width 49 height 49
type input "C:\fakepath\358x660_TABLET 2.jpg"
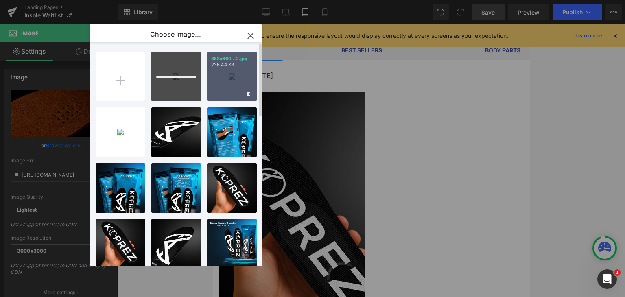
click at [227, 85] on div "358x660...2.jpg 236.44 KB" at bounding box center [232, 77] width 50 height 50
type input "https://ucarecdn.com/5ed77edb-6fb3-4ad8-a4bd-93d658f756e6/-/format/auto/-/previ…"
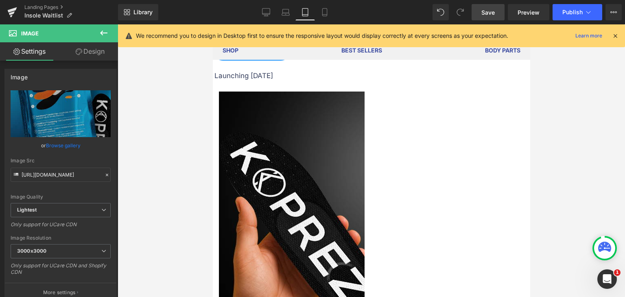
click at [61, 142] on link "Browse gallery" at bounding box center [63, 145] width 35 height 14
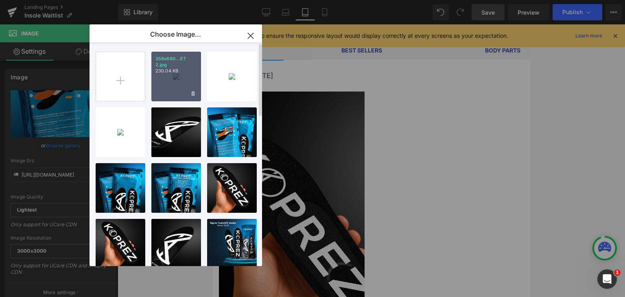
click at [179, 78] on div "358x660...ET 2.jpg 230.04 KB" at bounding box center [176, 77] width 50 height 50
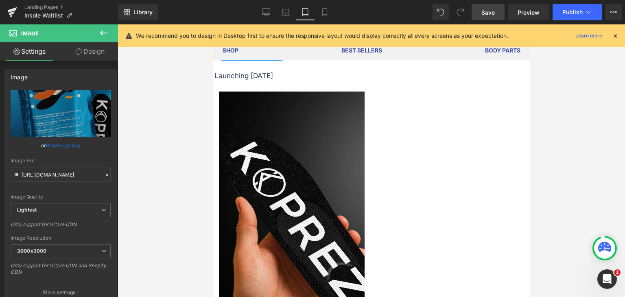
click at [60, 148] on link "Browse gallery" at bounding box center [63, 145] width 35 height 14
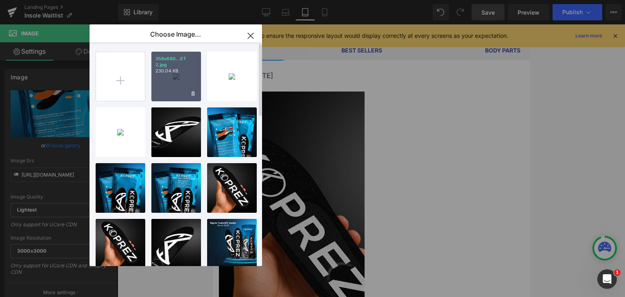
click at [172, 88] on div "358x660...ET 2.jpg 230.04 KB" at bounding box center [176, 77] width 50 height 50
type input "https://ucarecdn.com/6ff6fab4-bc61-49f5-b2ae-ed1c894203a9/-/format/auto/-/previ…"
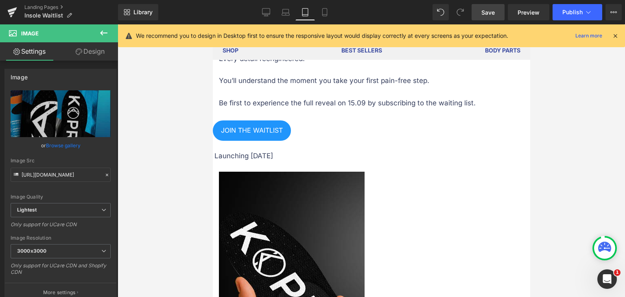
scroll to position [1058, 0]
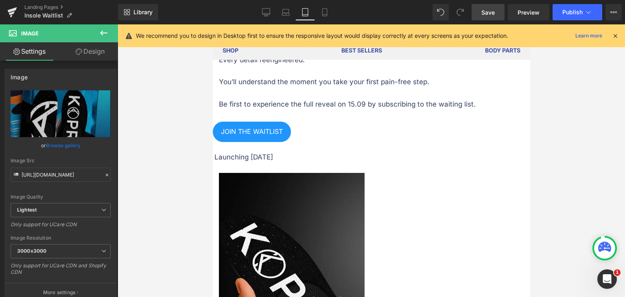
click at [487, 15] on span "Save" at bounding box center [488, 12] width 13 height 9
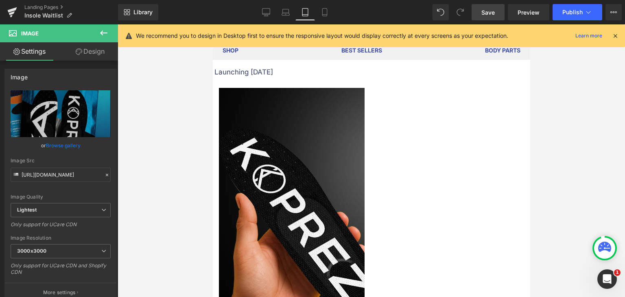
scroll to position [1155, 0]
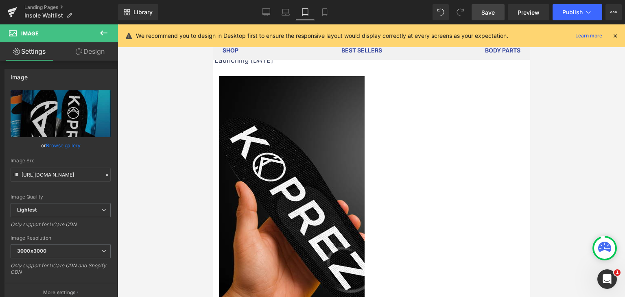
click at [483, 8] on span "Save" at bounding box center [488, 12] width 13 height 9
click at [327, 17] on link "Mobile" at bounding box center [325, 12] width 20 height 16
type input "396"
type input "398"
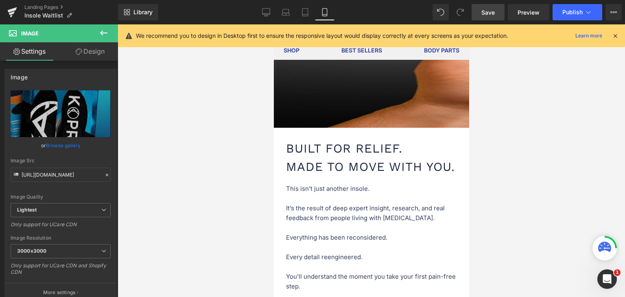
scroll to position [977, 0]
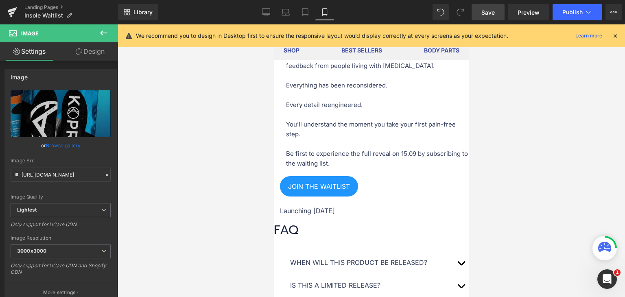
click at [338, 217] on p "Launching [DATE]" at bounding box center [374, 211] width 189 height 11
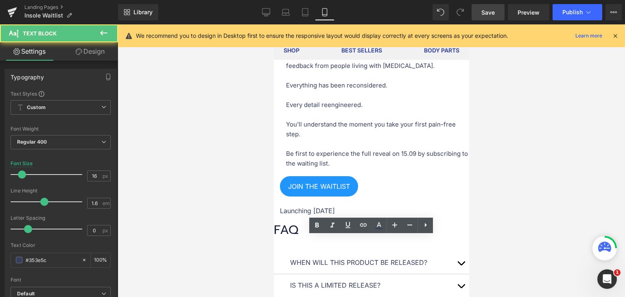
click at [365, 217] on p "Launching [DATE]" at bounding box center [374, 211] width 189 height 11
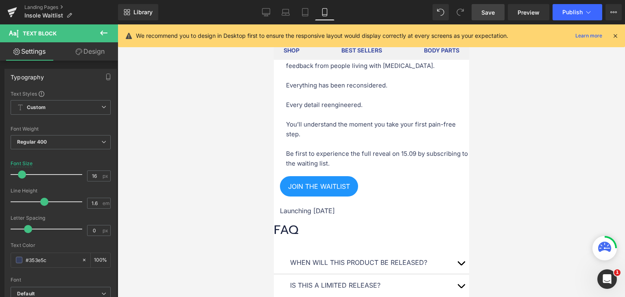
click at [536, 218] on div at bounding box center [372, 160] width 508 height 273
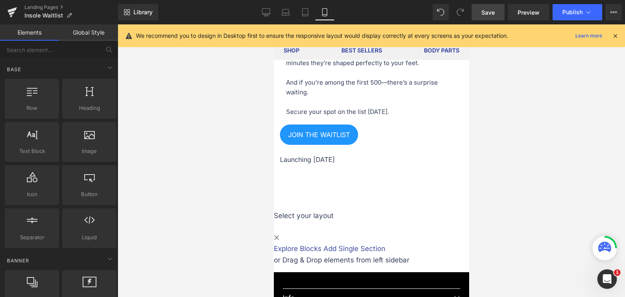
scroll to position [2239, 0]
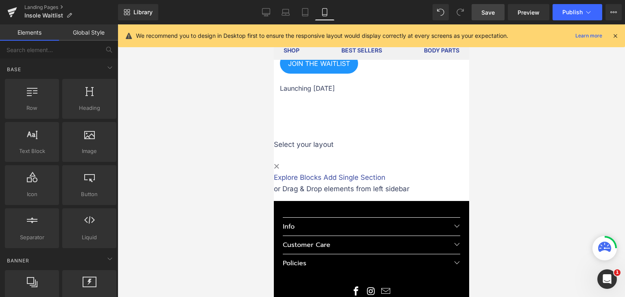
click at [341, 94] on p "Launching [DATE]" at bounding box center [374, 88] width 189 height 11
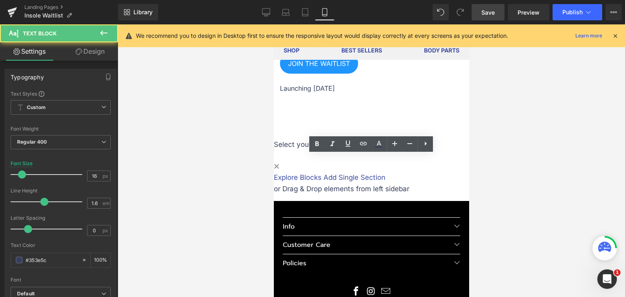
click at [363, 94] on p "Launching [DATE]" at bounding box center [374, 88] width 189 height 11
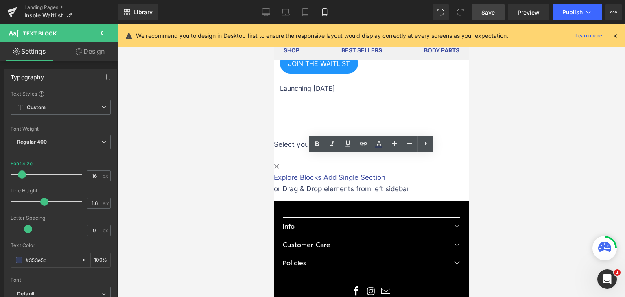
click at [363, 94] on p "Launching [DATE]" at bounding box center [374, 88] width 189 height 11
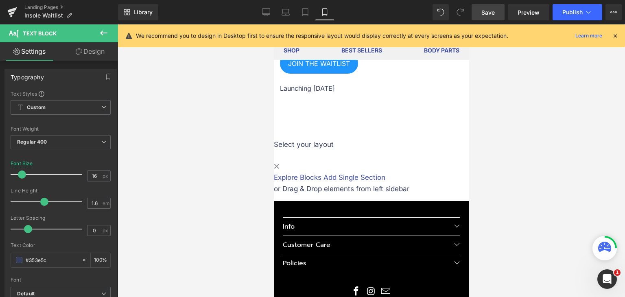
click at [490, 11] on span "Save" at bounding box center [488, 12] width 13 height 9
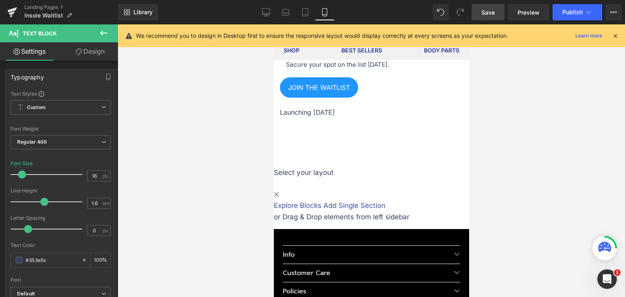
scroll to position [2211, 0]
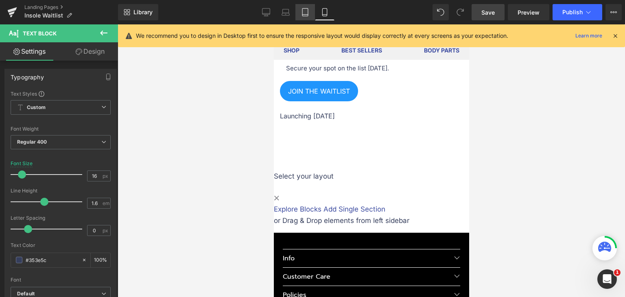
click at [307, 14] on icon at bounding box center [305, 12] width 8 height 8
type input "15"
type input "100"
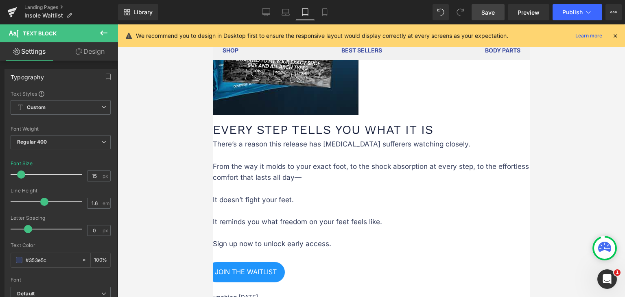
scroll to position [1791, 0]
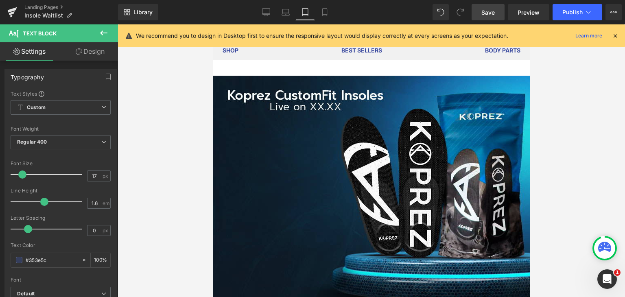
scroll to position [0, 0]
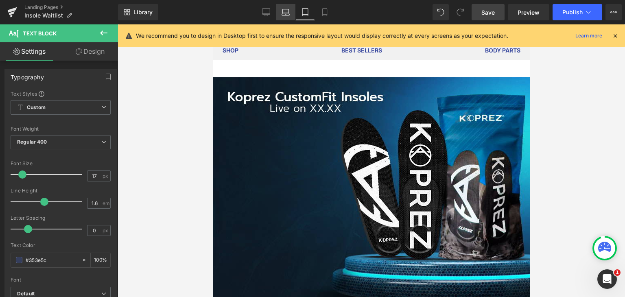
click at [282, 13] on icon at bounding box center [286, 12] width 8 height 8
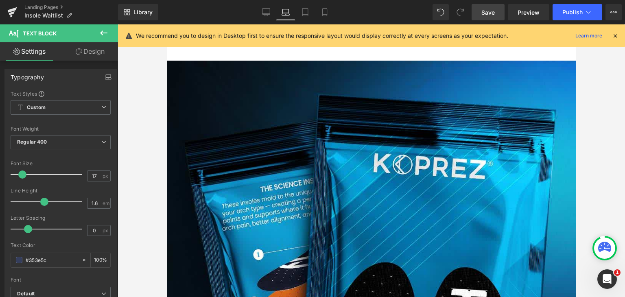
scroll to position [1553, 0]
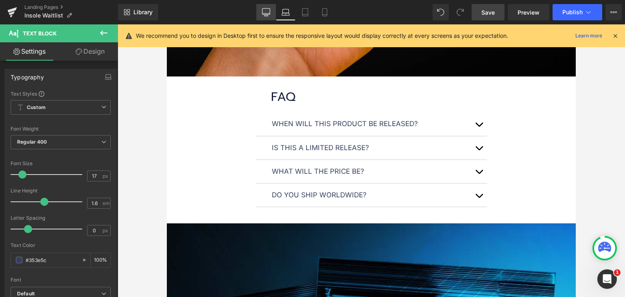
click at [269, 15] on icon at bounding box center [266, 12] width 8 height 8
type input "100"
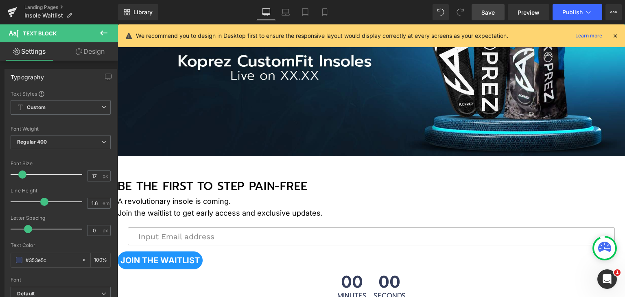
scroll to position [12, 0]
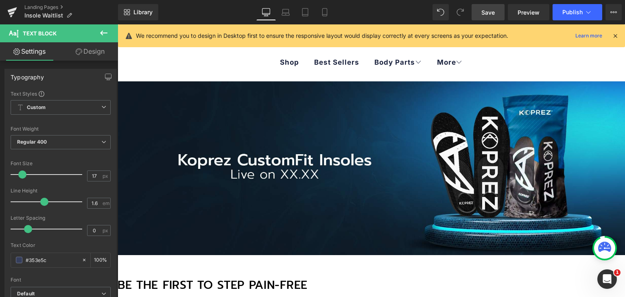
click at [482, 11] on link "Save" at bounding box center [488, 12] width 33 height 16
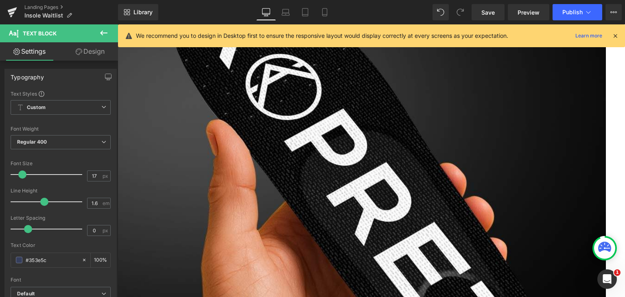
scroll to position [1396, 0]
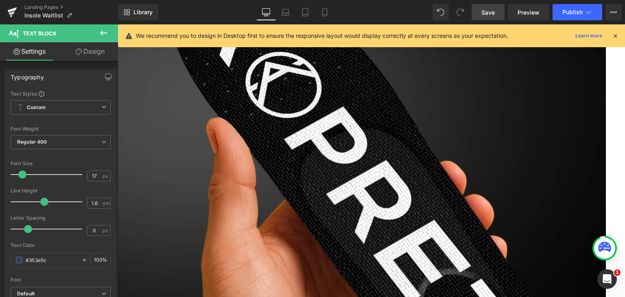
click at [482, 12] on link "Save" at bounding box center [488, 12] width 33 height 16
